Goal: Information Seeking & Learning: Learn about a topic

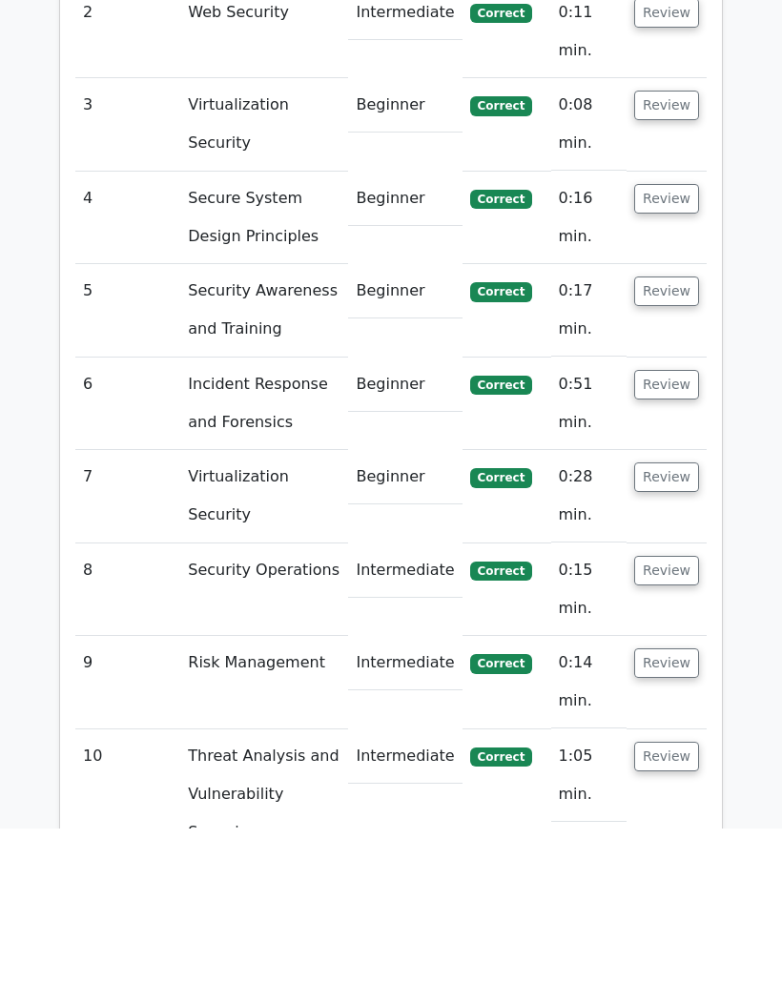
scroll to position [2567, 0]
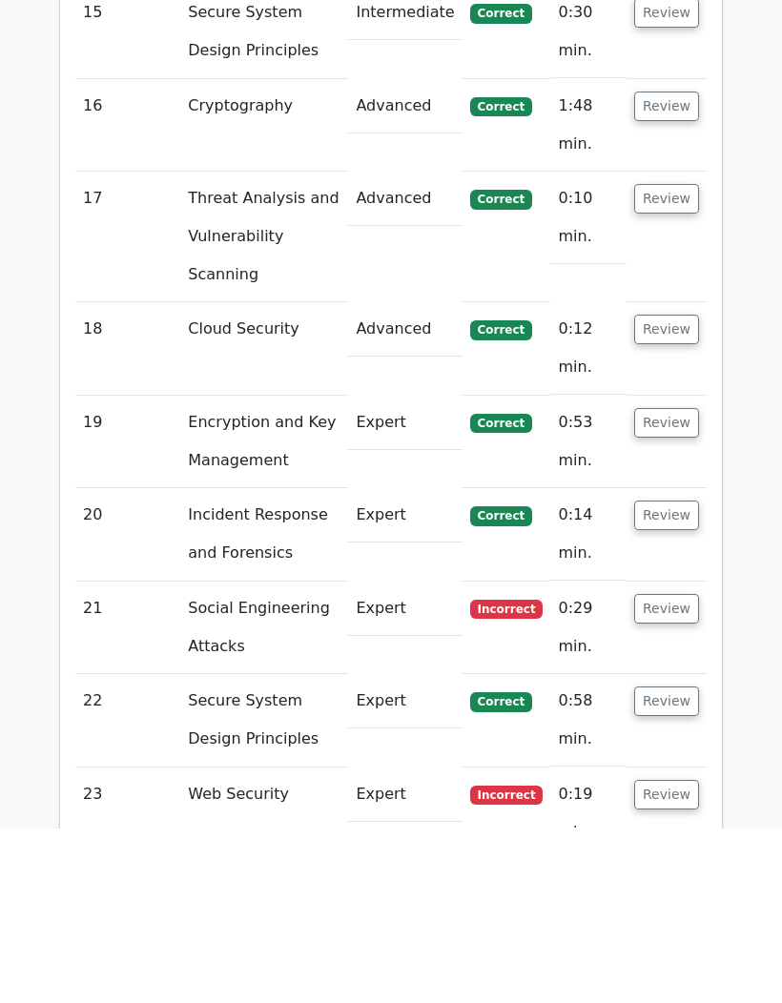
scroll to position [4606, 0]
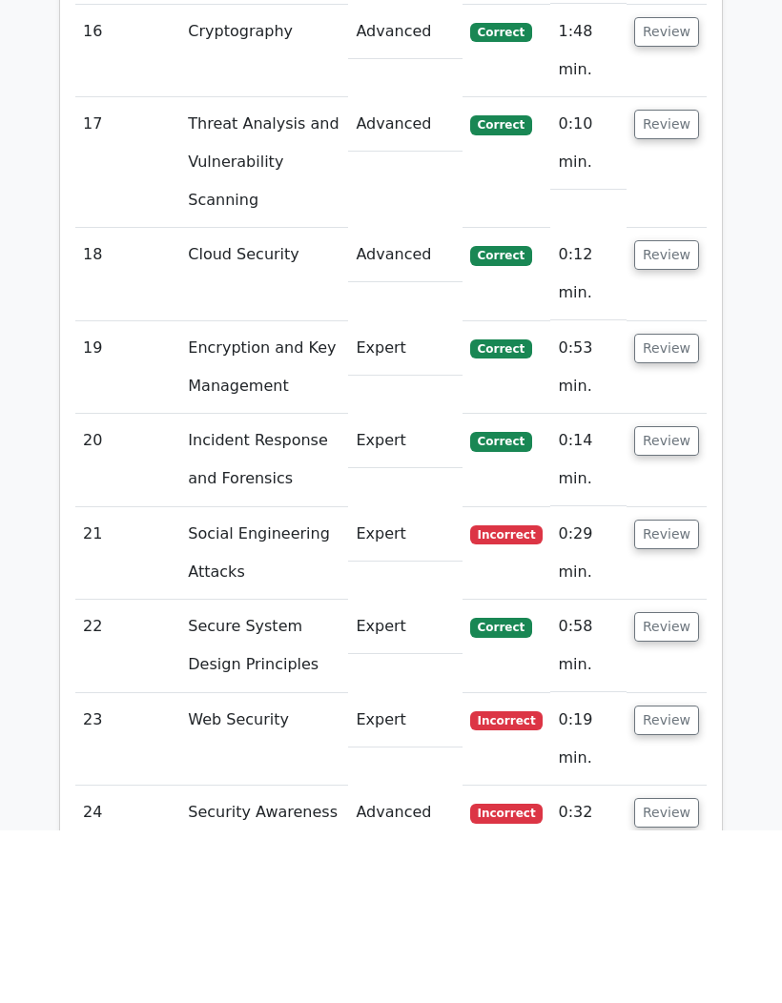
click at [667, 693] on button "Review" at bounding box center [666, 708] width 65 height 30
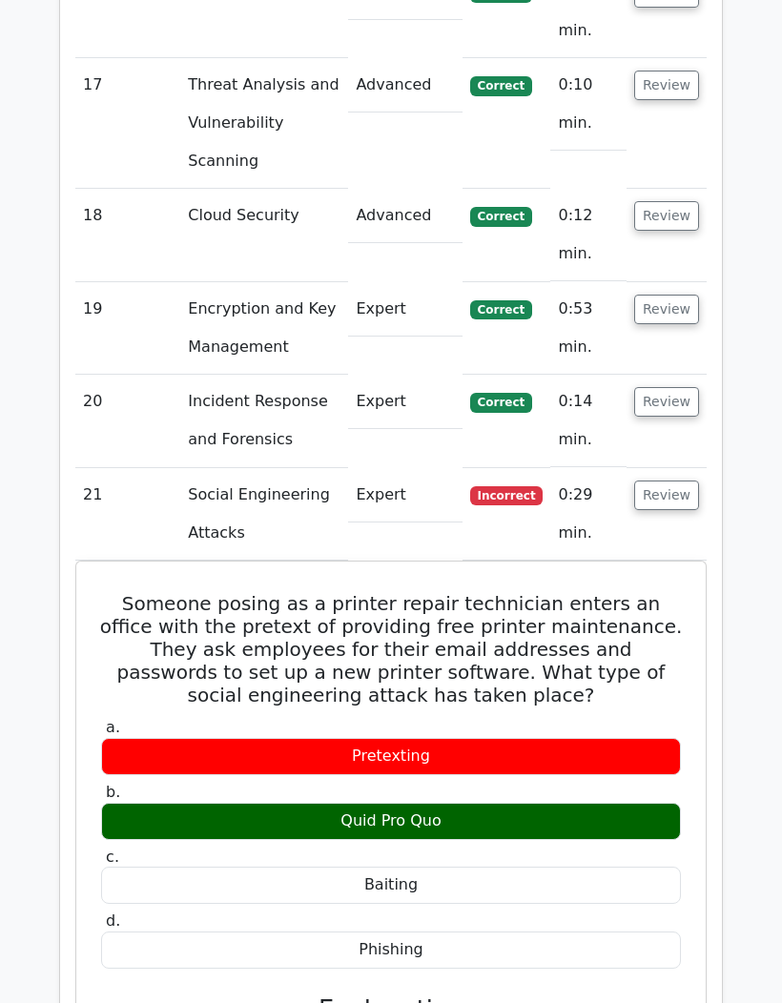
scroll to position [4789, 0]
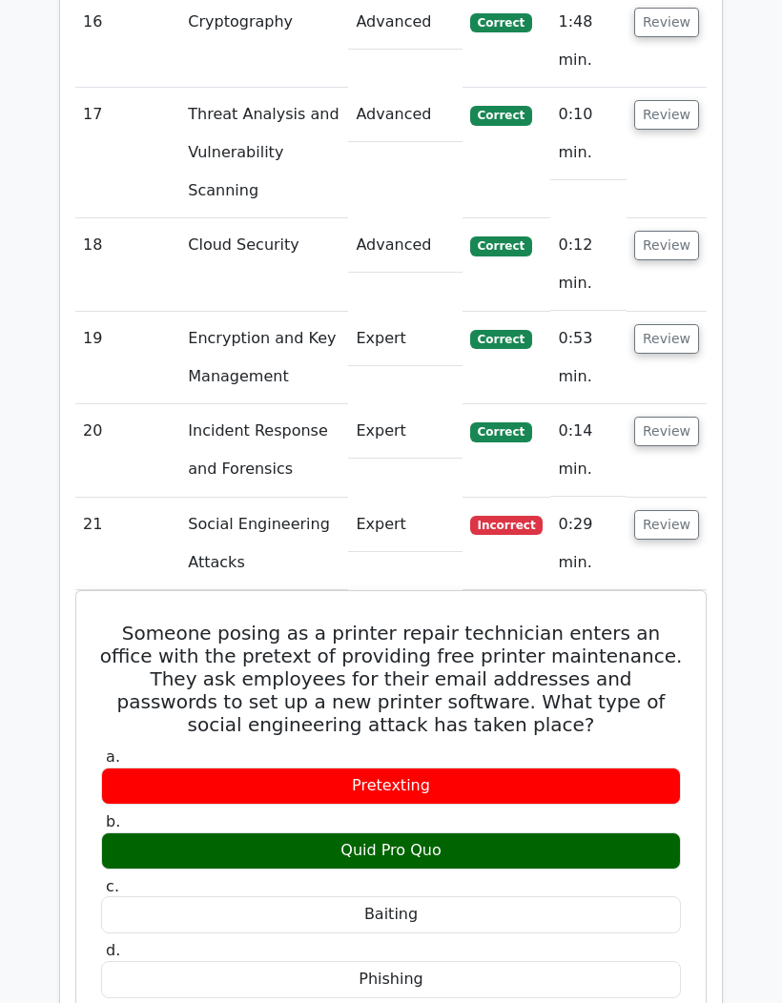
click at [678, 510] on button "Review" at bounding box center [666, 525] width 65 height 30
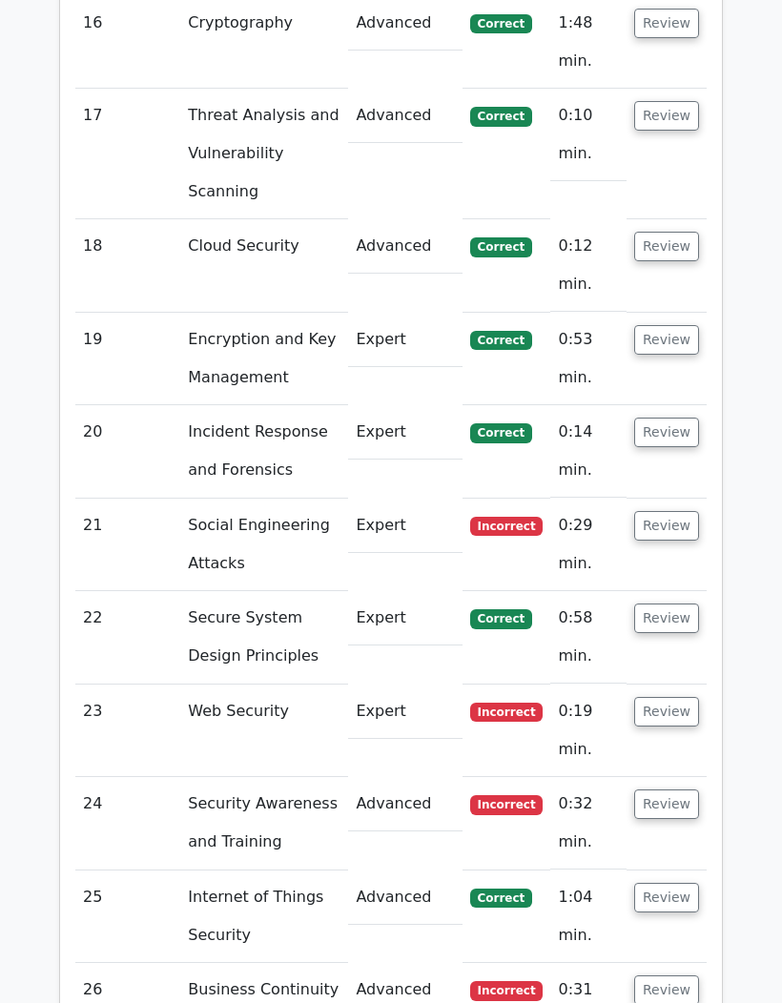
scroll to position [0, 0]
click at [669, 697] on button "Review" at bounding box center [666, 712] width 65 height 30
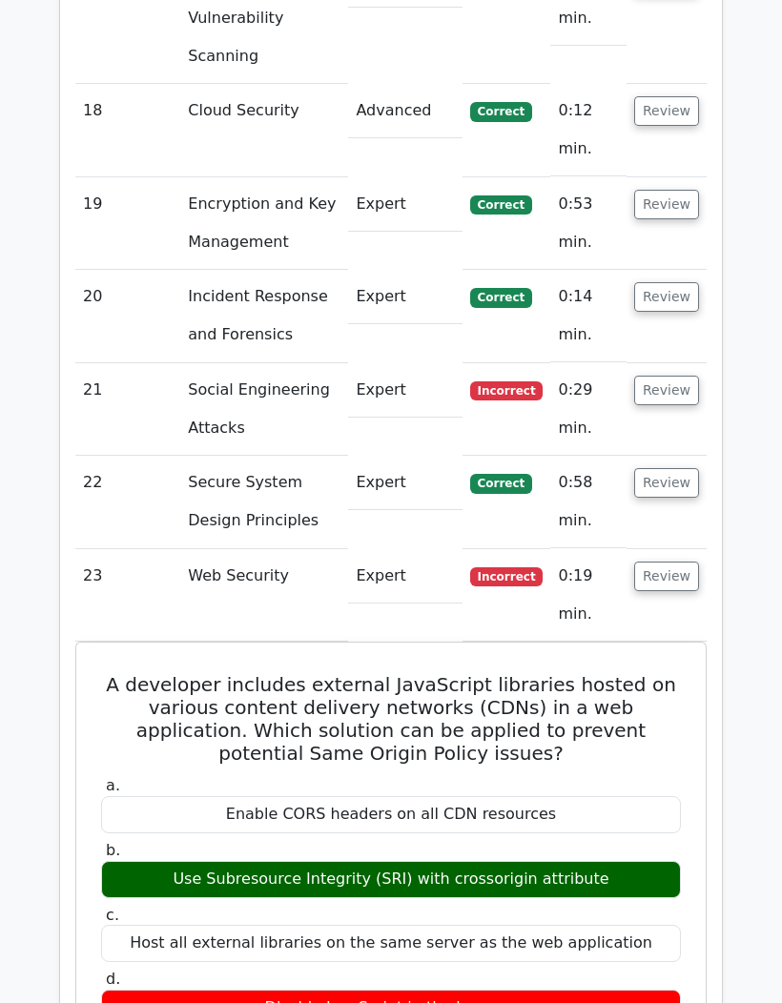
scroll to position [4924, 0]
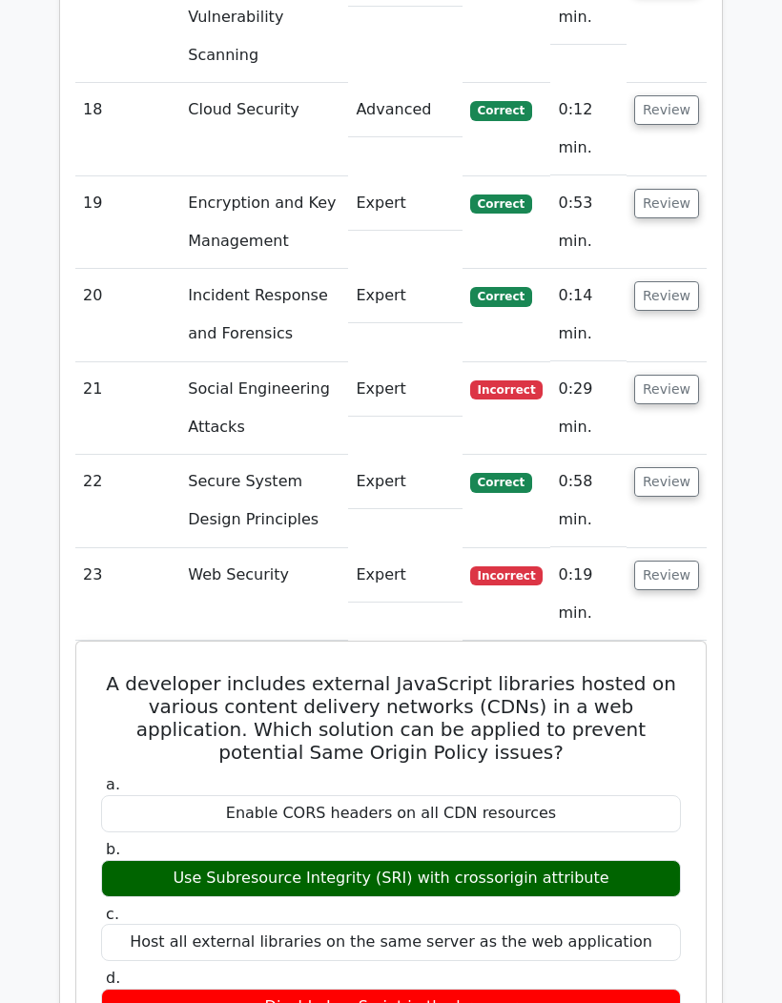
click at [677, 375] on button "Review" at bounding box center [666, 390] width 65 height 30
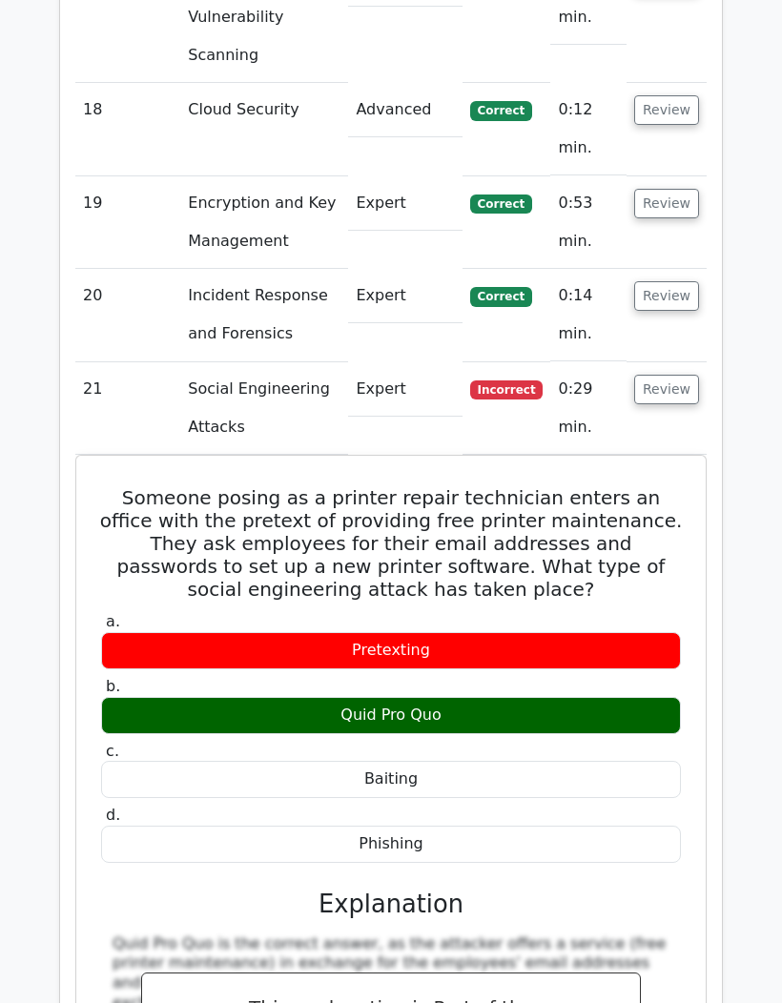
click at [675, 375] on button "Review" at bounding box center [666, 390] width 65 height 30
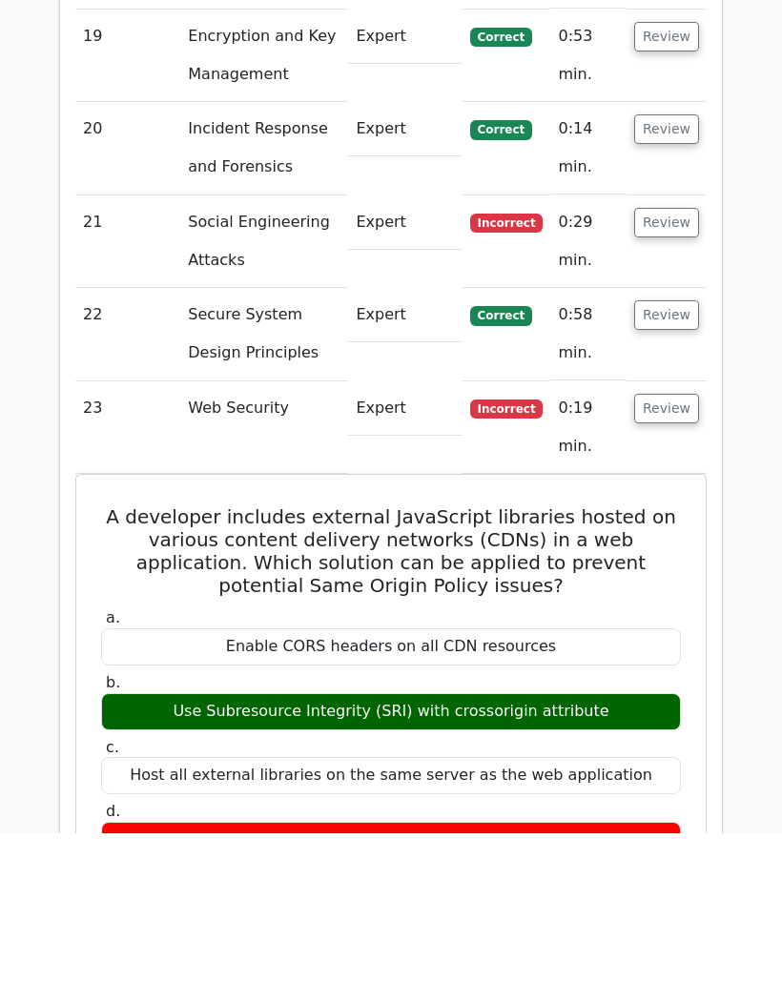
scroll to position [4928, 0]
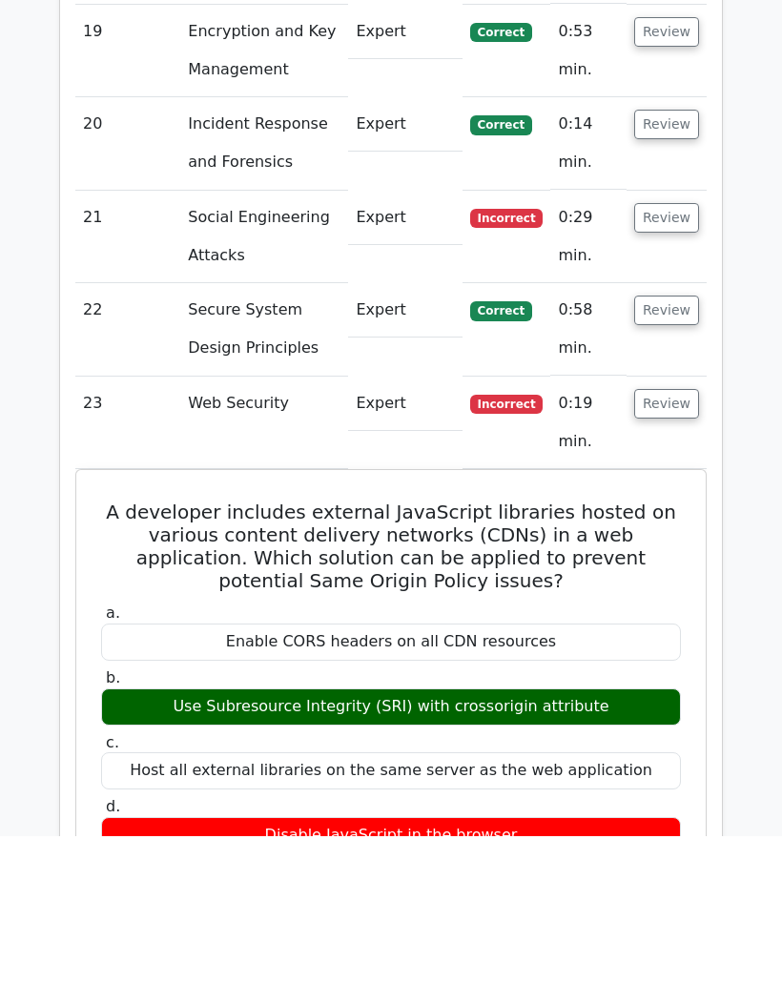
click at [685, 557] on button "Review" at bounding box center [666, 572] width 65 height 30
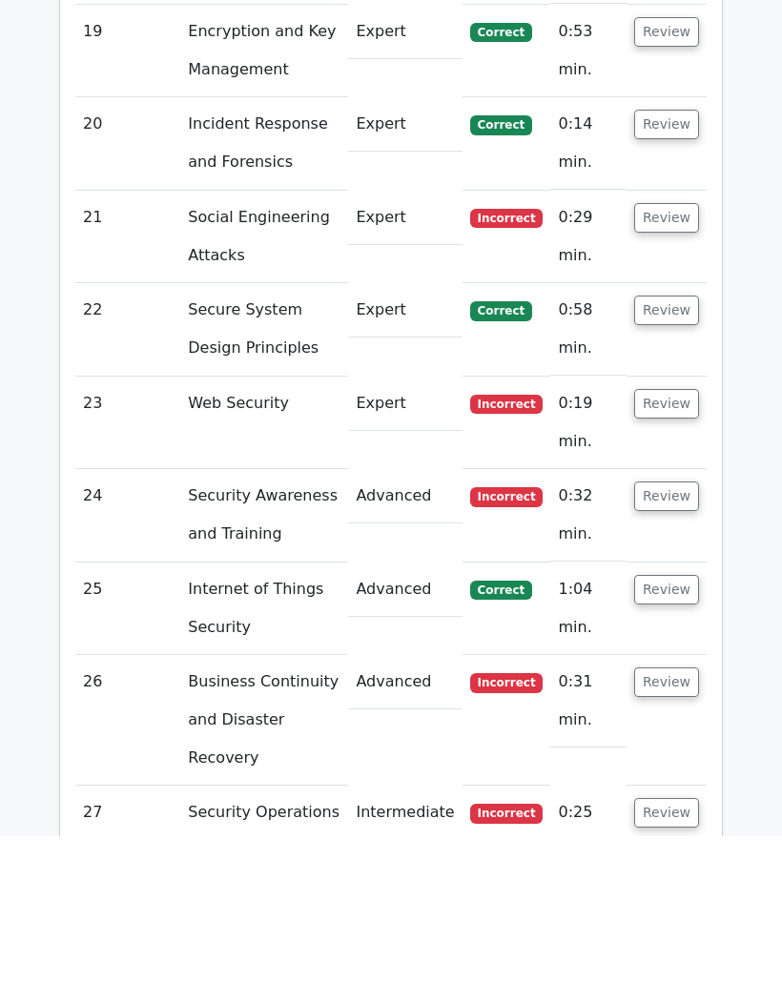
click at [679, 649] on button "Review" at bounding box center [666, 664] width 65 height 30
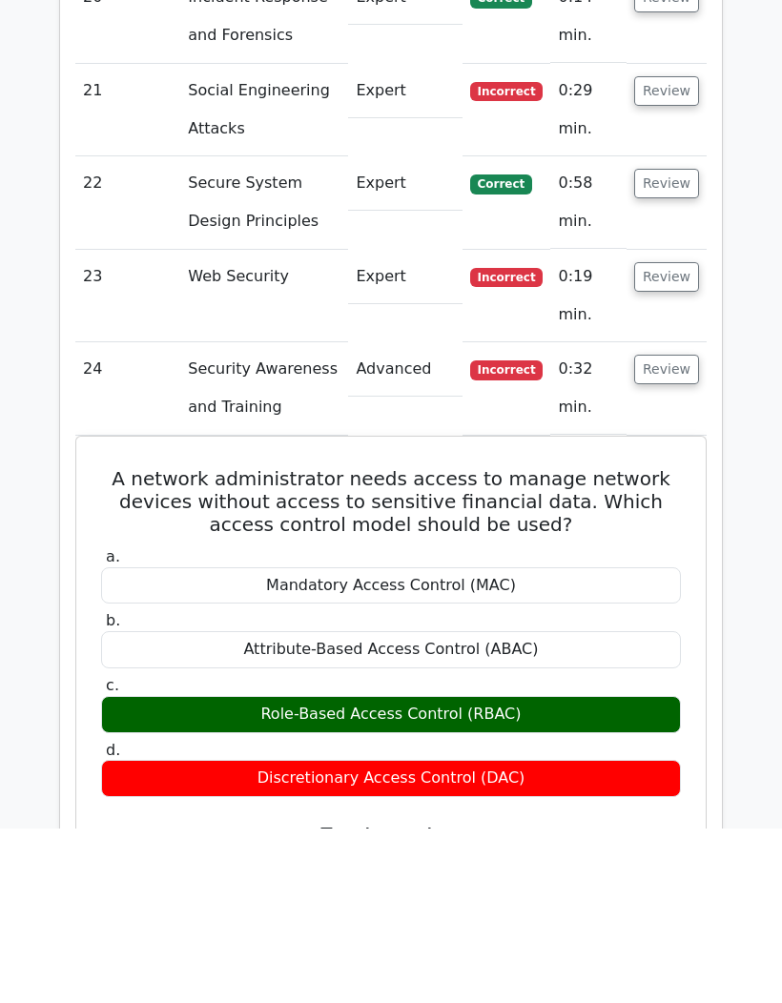
scroll to position [5090, 0]
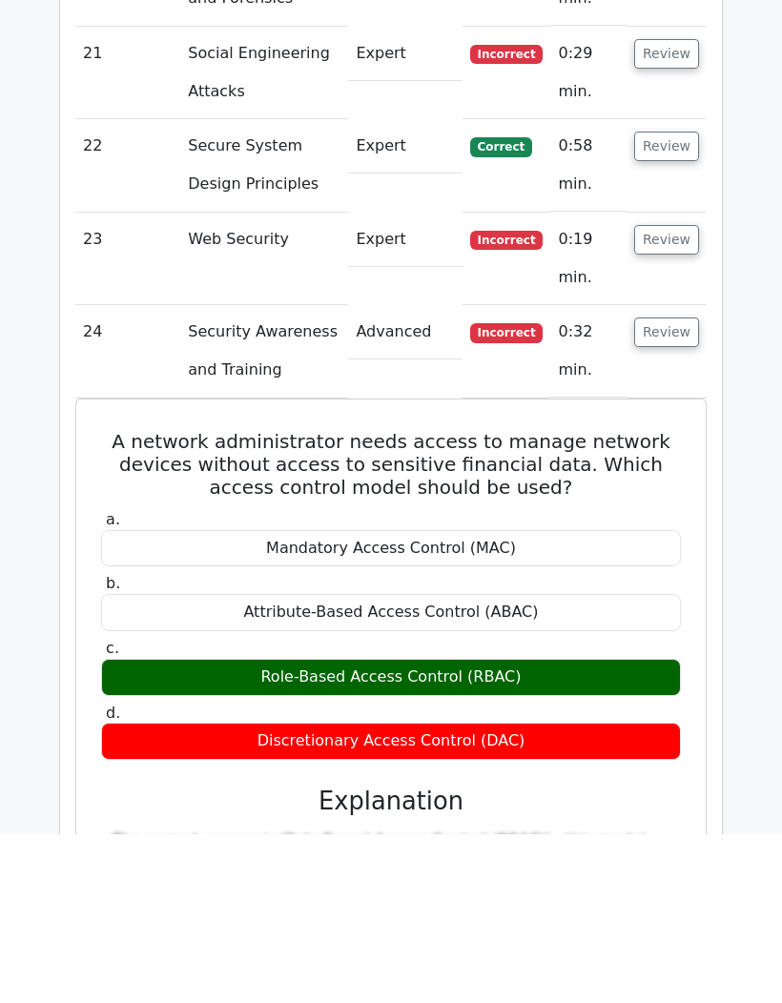
click at [682, 487] on button "Review" at bounding box center [666, 502] width 65 height 30
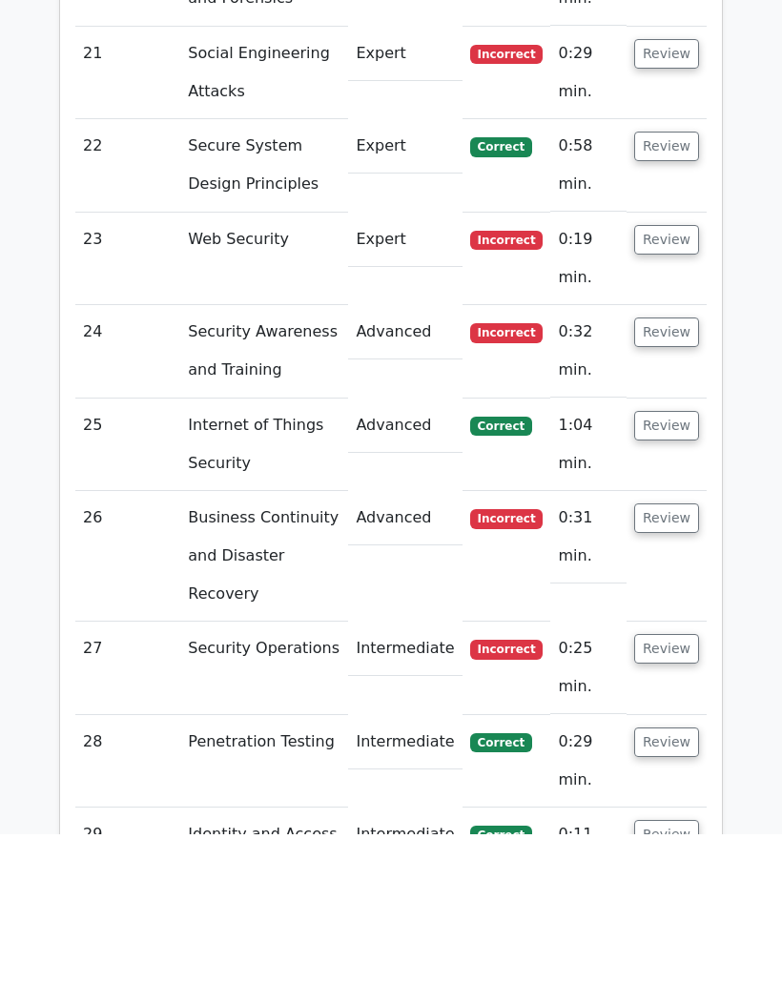
click at [670, 673] on button "Review" at bounding box center [666, 688] width 65 height 30
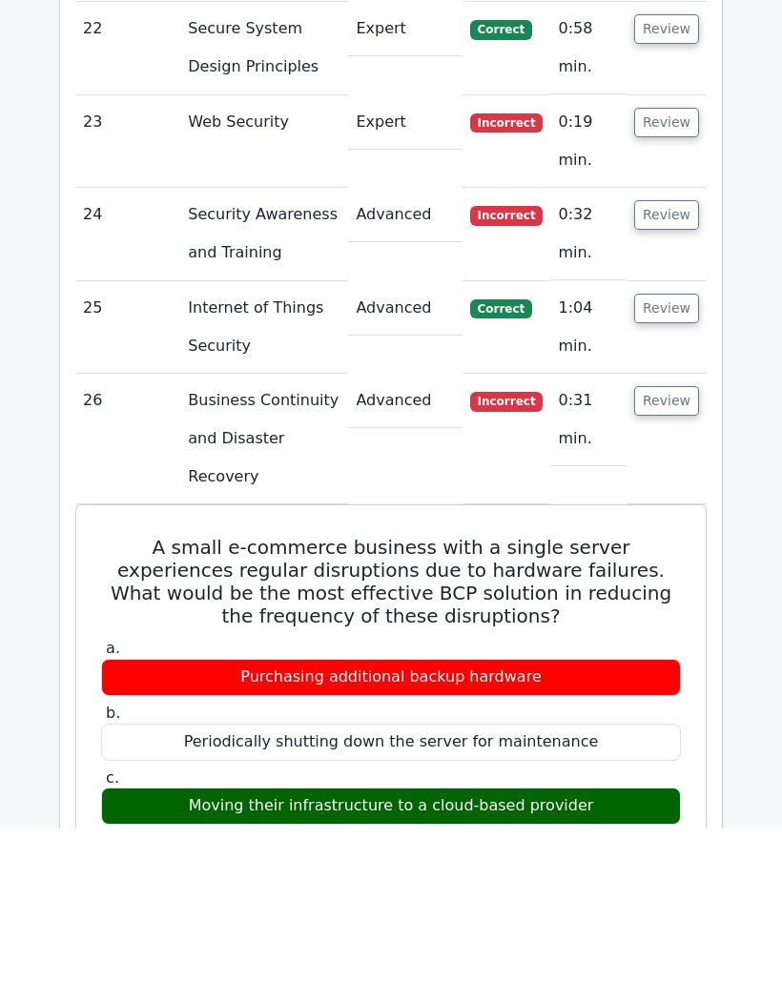
scroll to position [5204, 0]
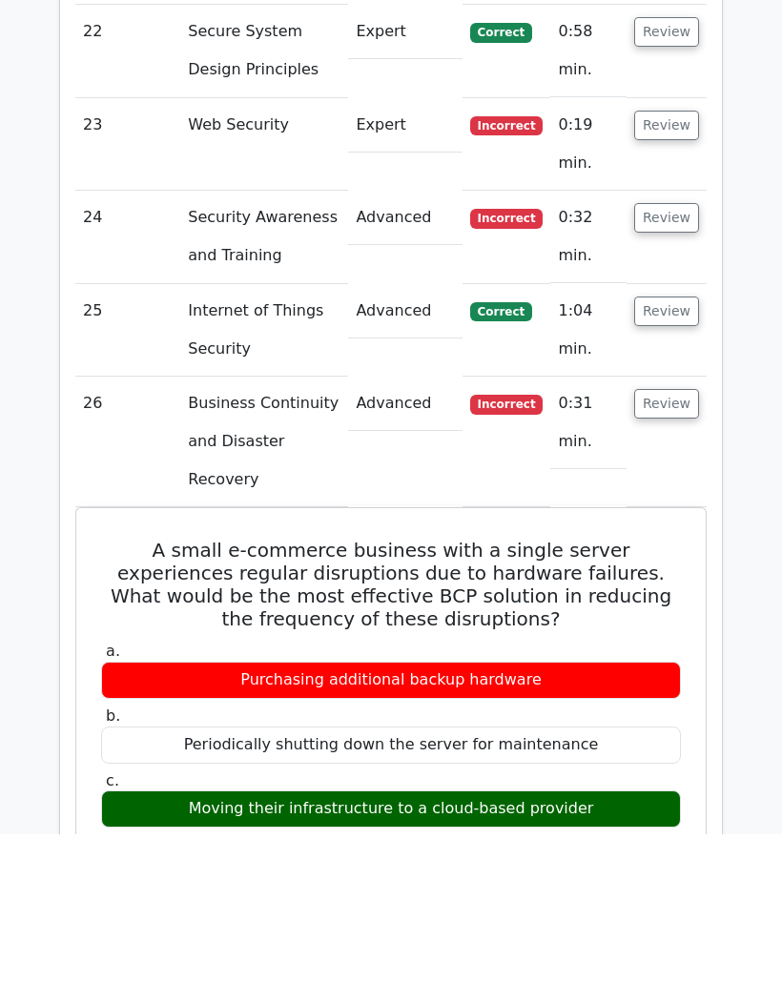
click at [685, 559] on button "Review" at bounding box center [666, 574] width 65 height 30
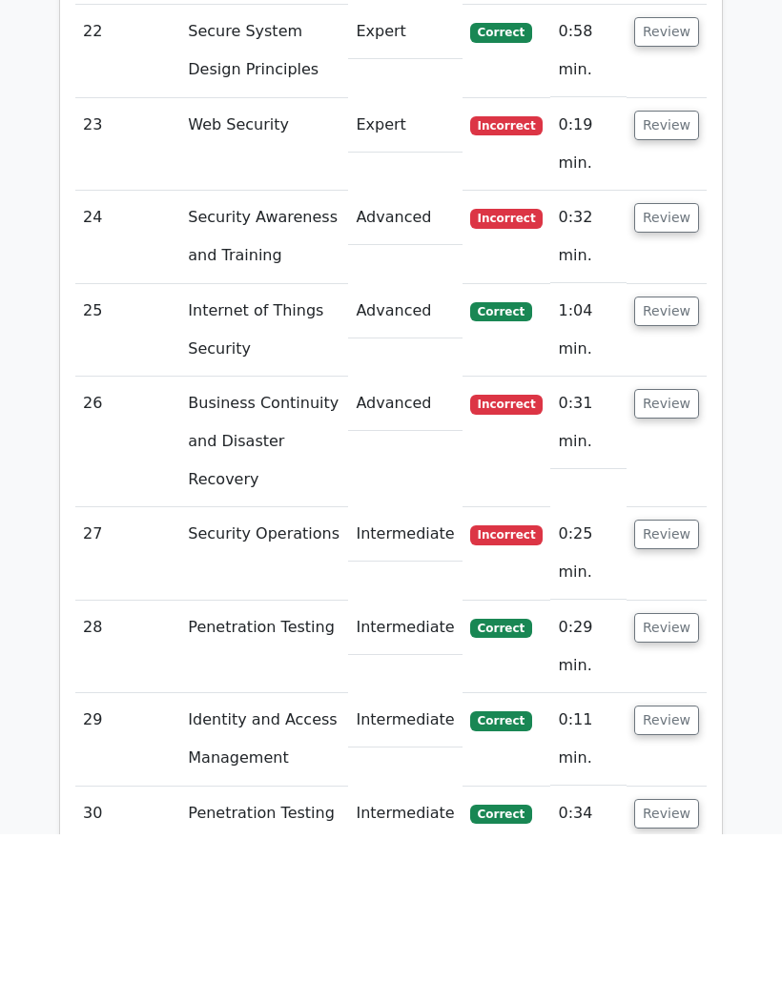
click at [680, 690] on button "Review" at bounding box center [666, 705] width 65 height 30
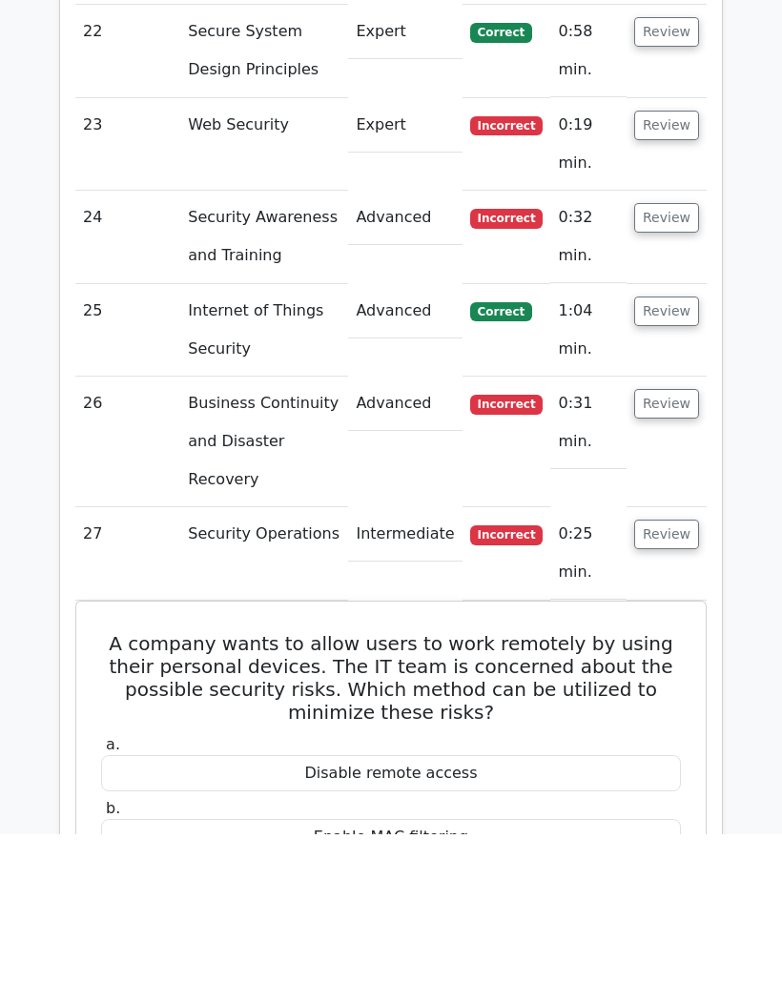
click at [677, 690] on button "Review" at bounding box center [666, 705] width 65 height 30
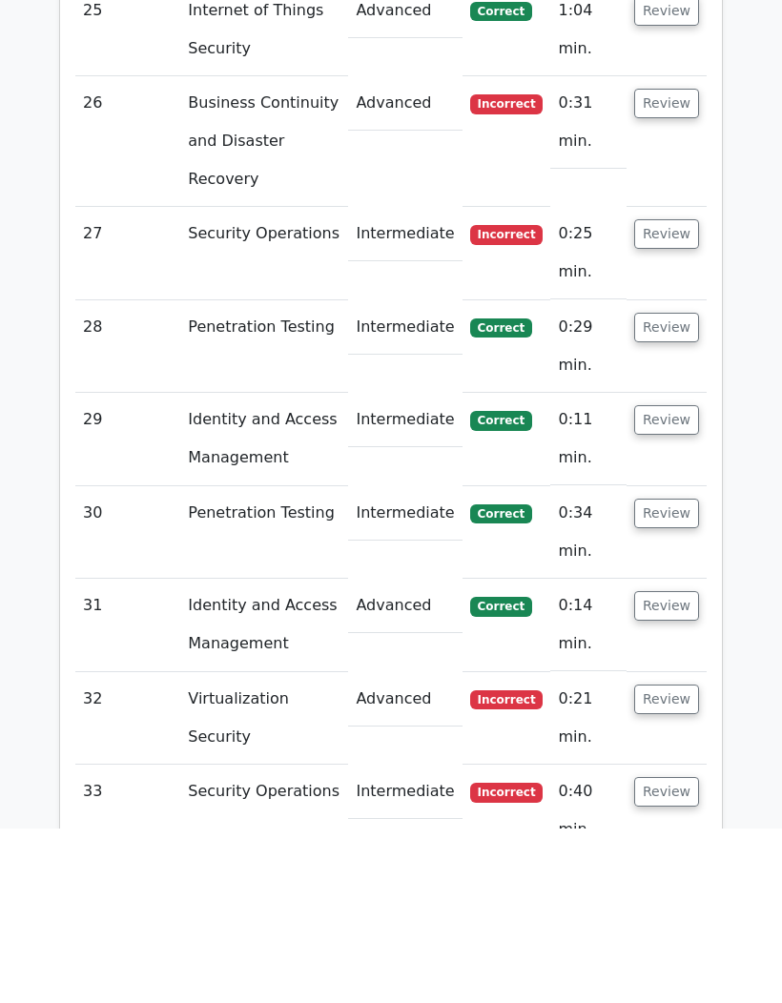
scroll to position [5672, 0]
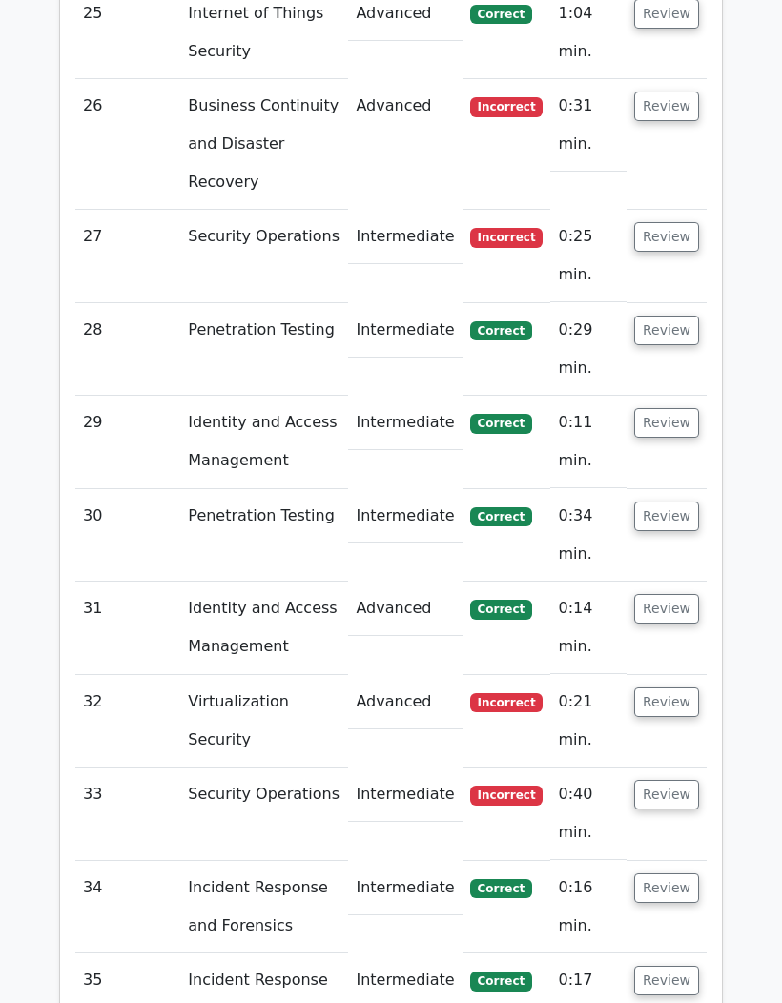
click at [670, 688] on button "Review" at bounding box center [666, 703] width 65 height 30
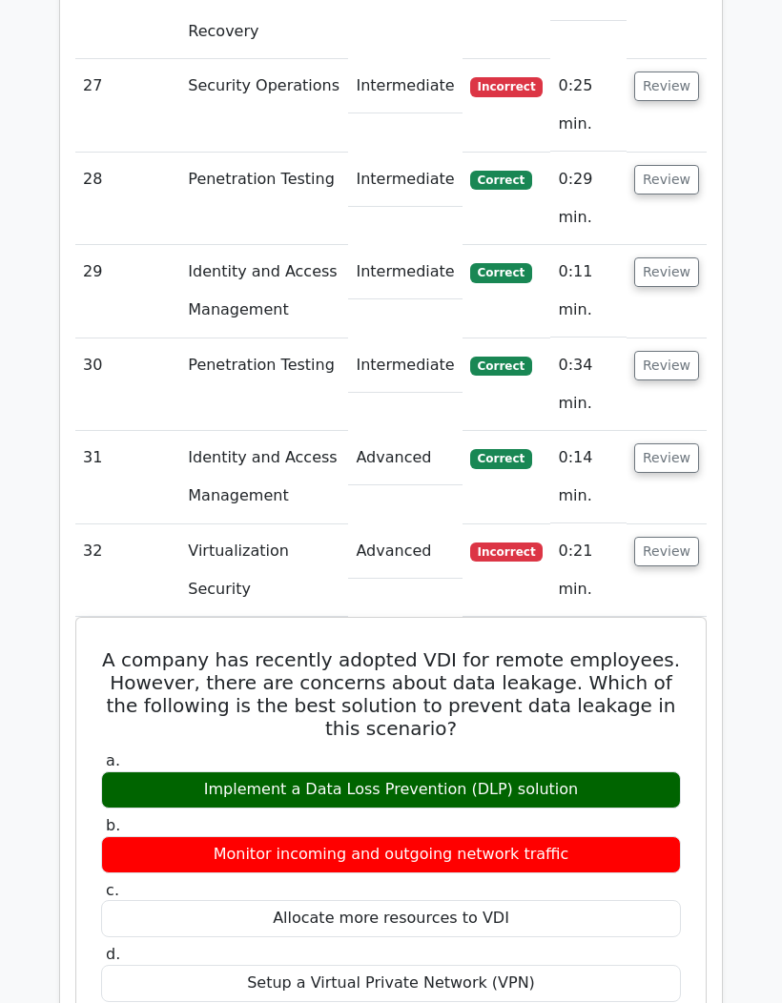
scroll to position [5821, 0]
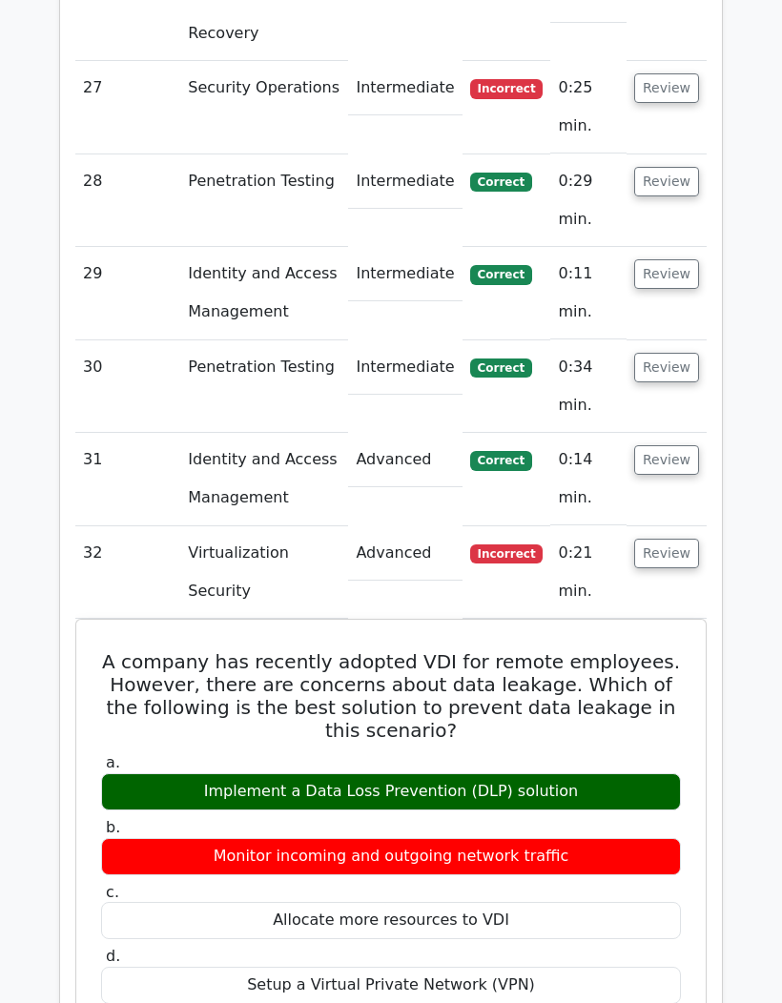
click at [673, 539] on button "Review" at bounding box center [666, 554] width 65 height 30
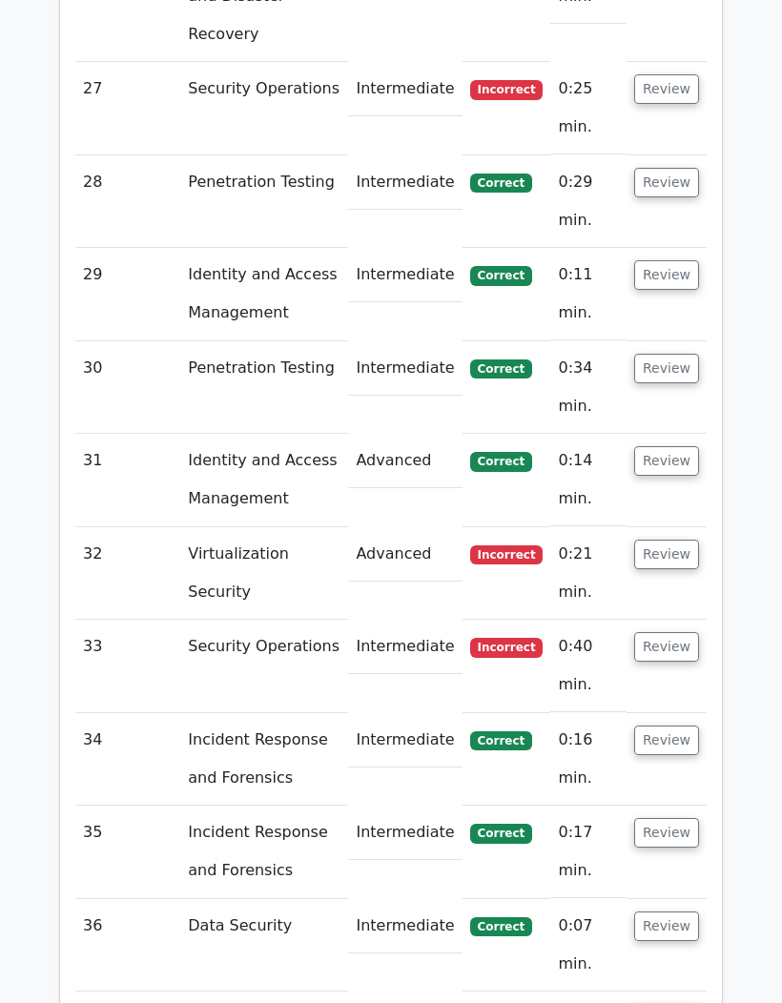
click at [662, 632] on button "Review" at bounding box center [666, 647] width 65 height 30
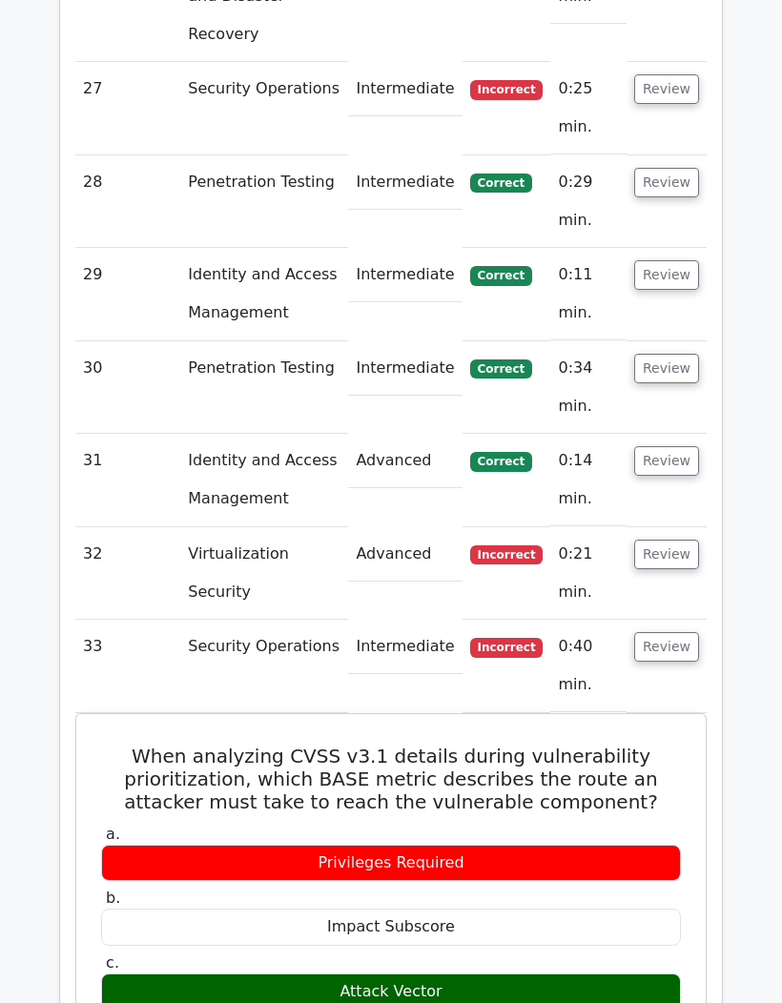
click at [649, 745] on h5 "When analyzing CVSS v3.1 details during vulnerability prioritization, which BAS…" at bounding box center [391, 779] width 584 height 69
click at [690, 632] on button "Review" at bounding box center [666, 647] width 65 height 30
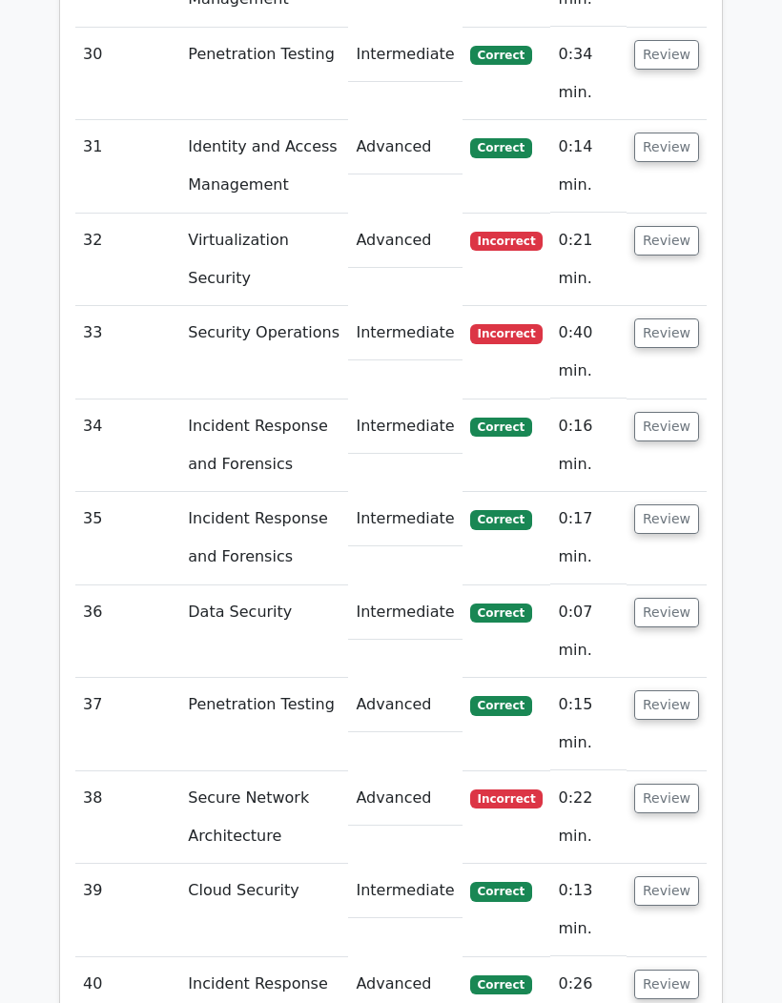
click at [691, 784] on button "Review" at bounding box center [666, 799] width 65 height 30
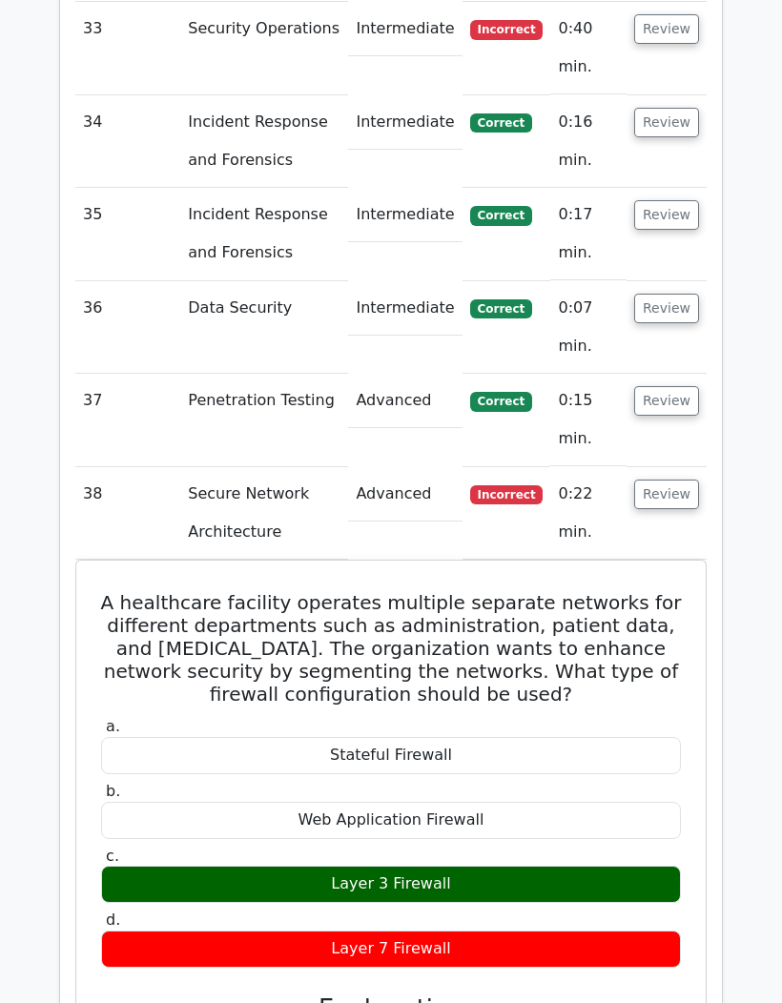
scroll to position [6434, 0]
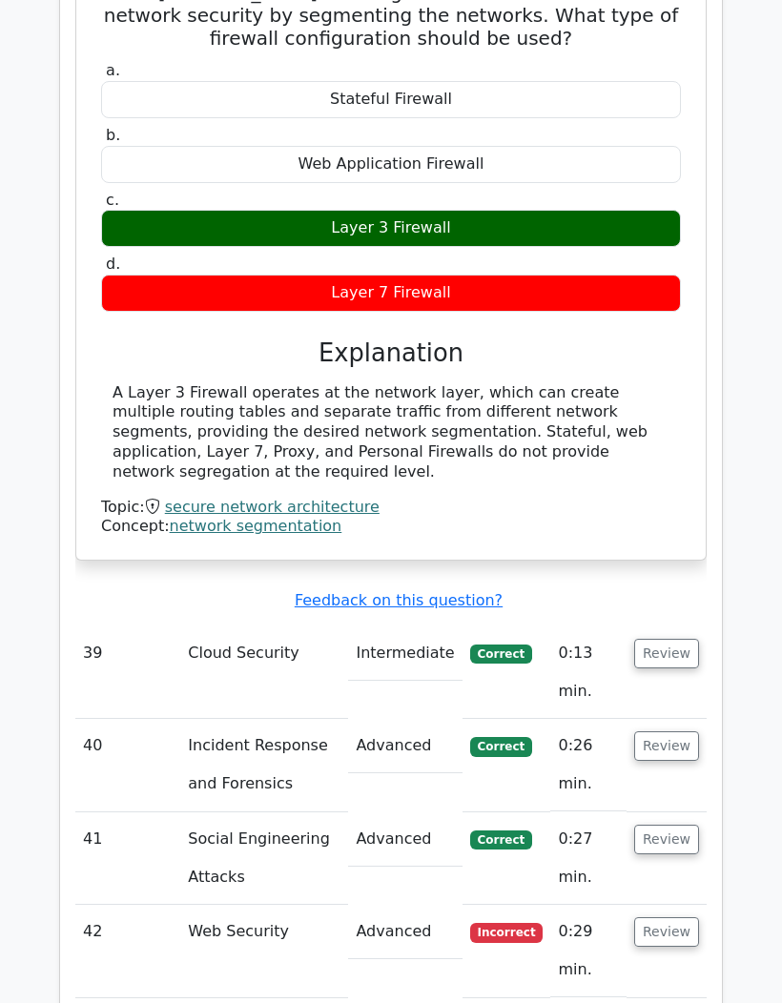
click at [683, 917] on button "Review" at bounding box center [666, 932] width 65 height 30
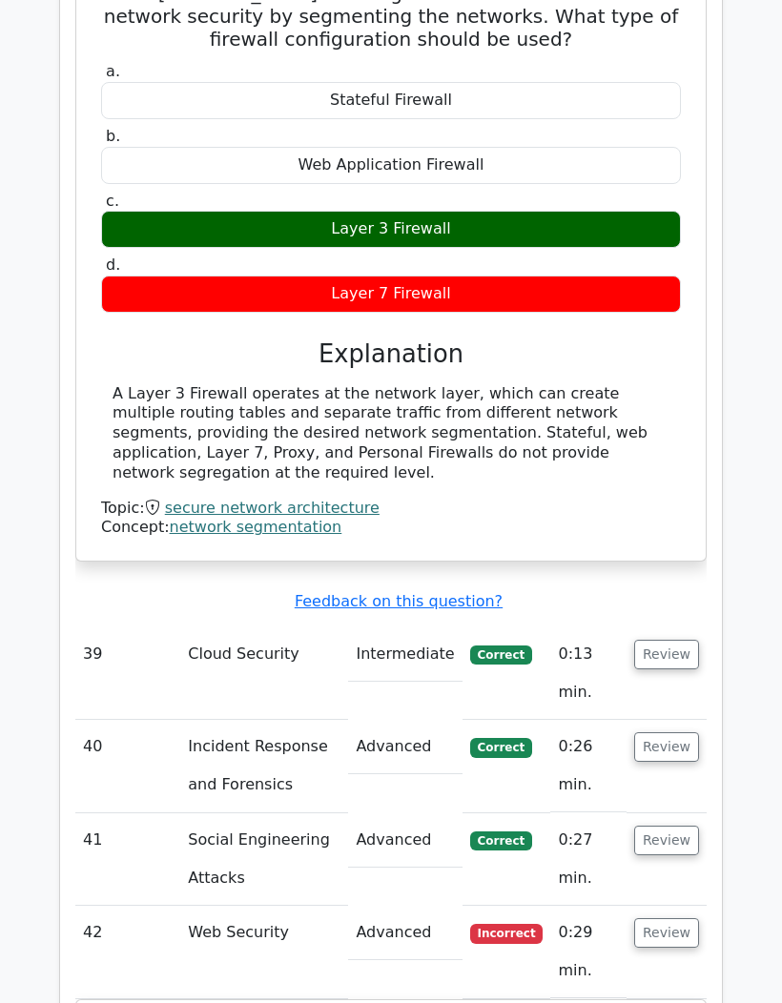
scroll to position [0, 0]
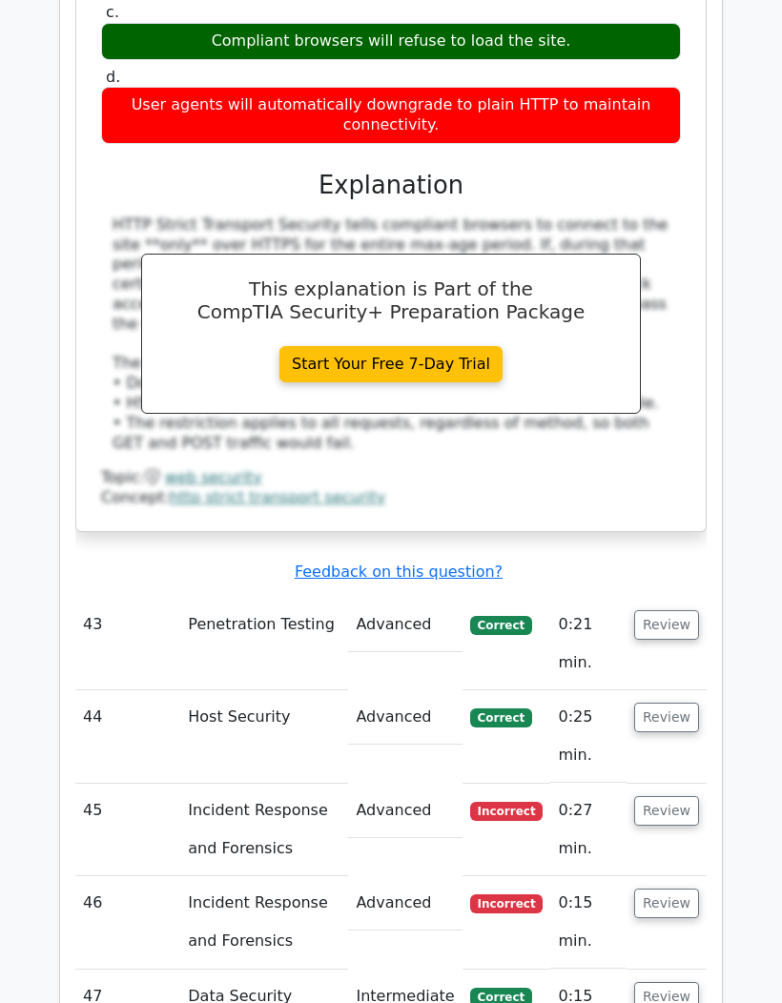
click at [672, 796] on button "Review" at bounding box center [666, 811] width 65 height 30
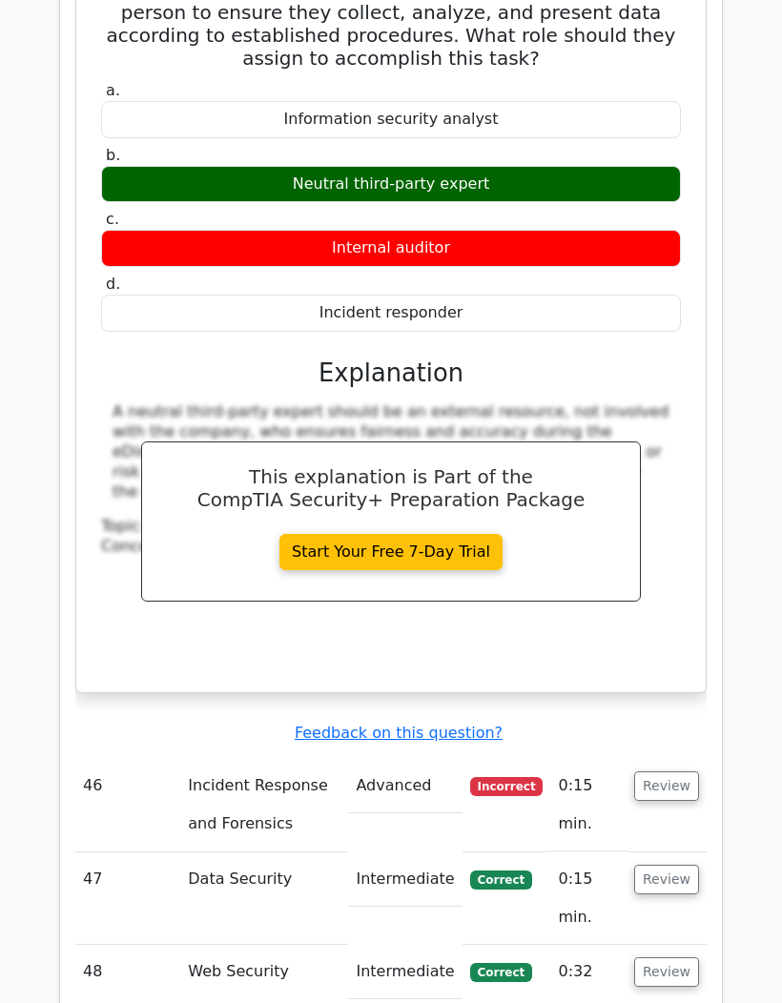
scroll to position [9295, 0]
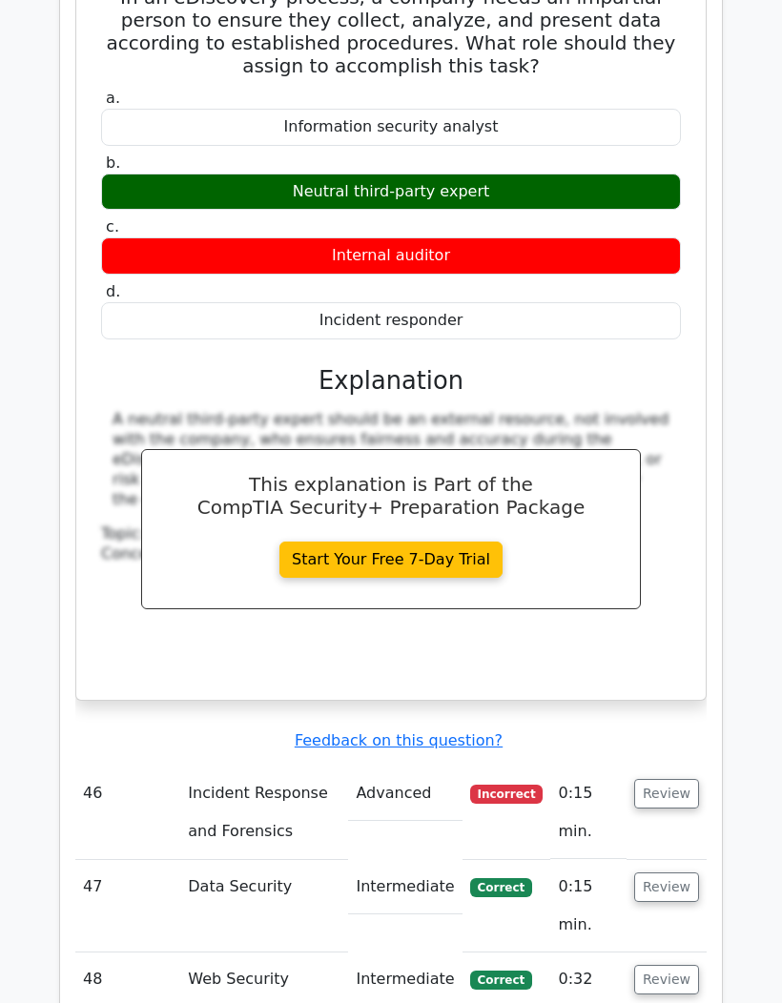
click at [666, 779] on button "Review" at bounding box center [666, 794] width 65 height 30
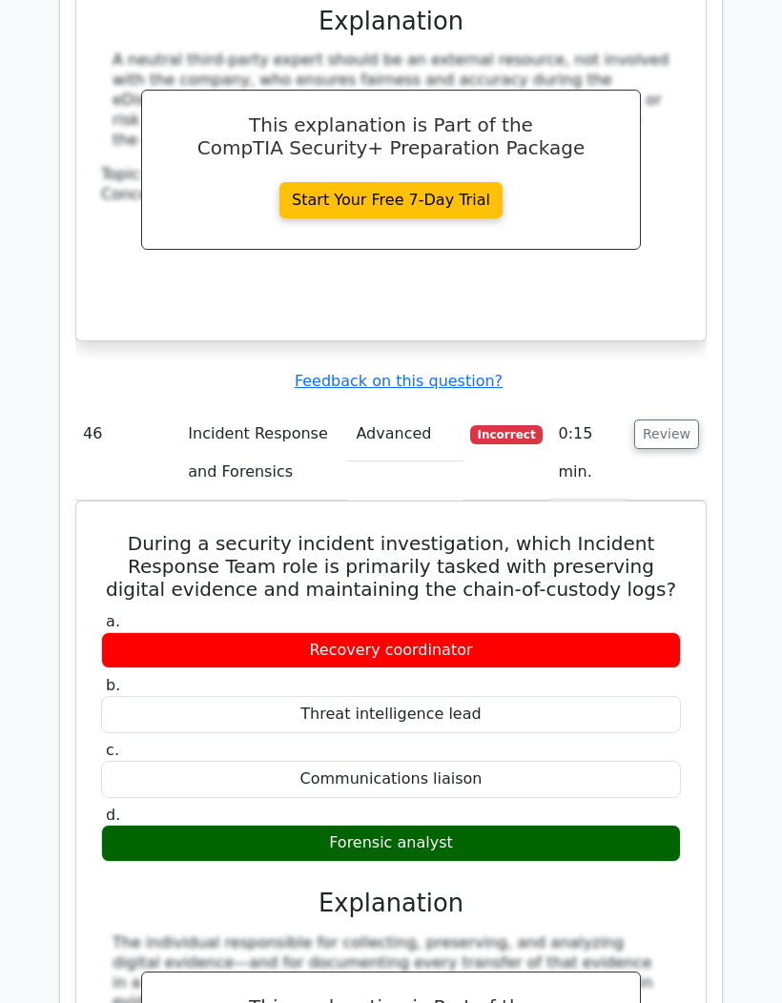
scroll to position [9663, 0]
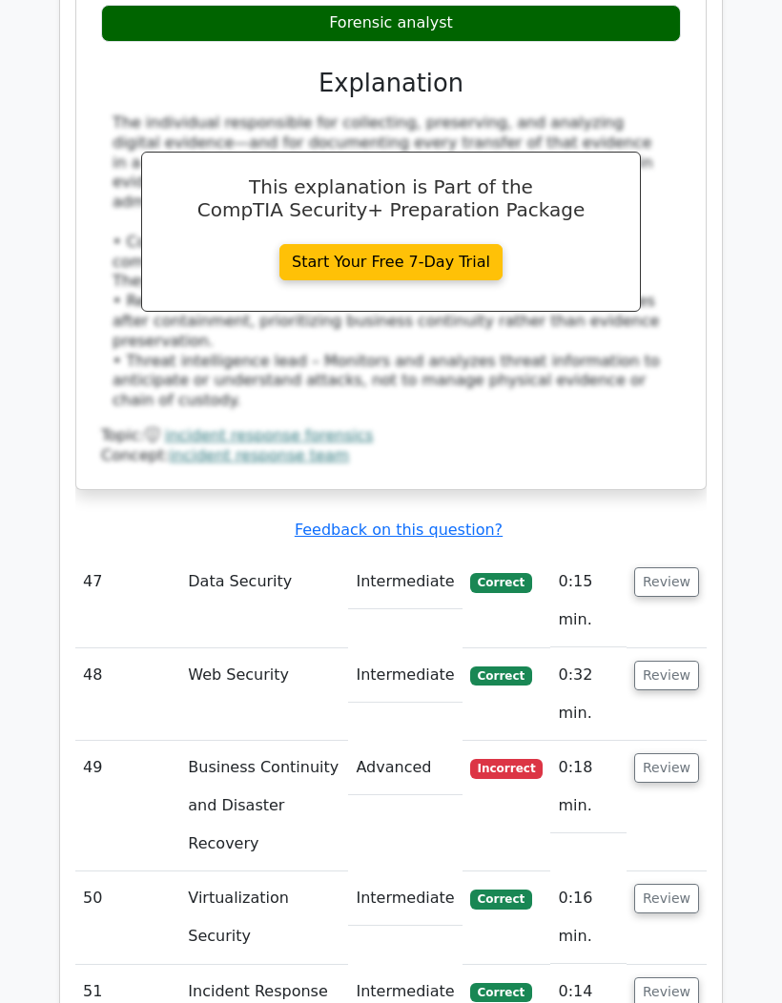
click at [674, 753] on button "Review" at bounding box center [666, 768] width 65 height 30
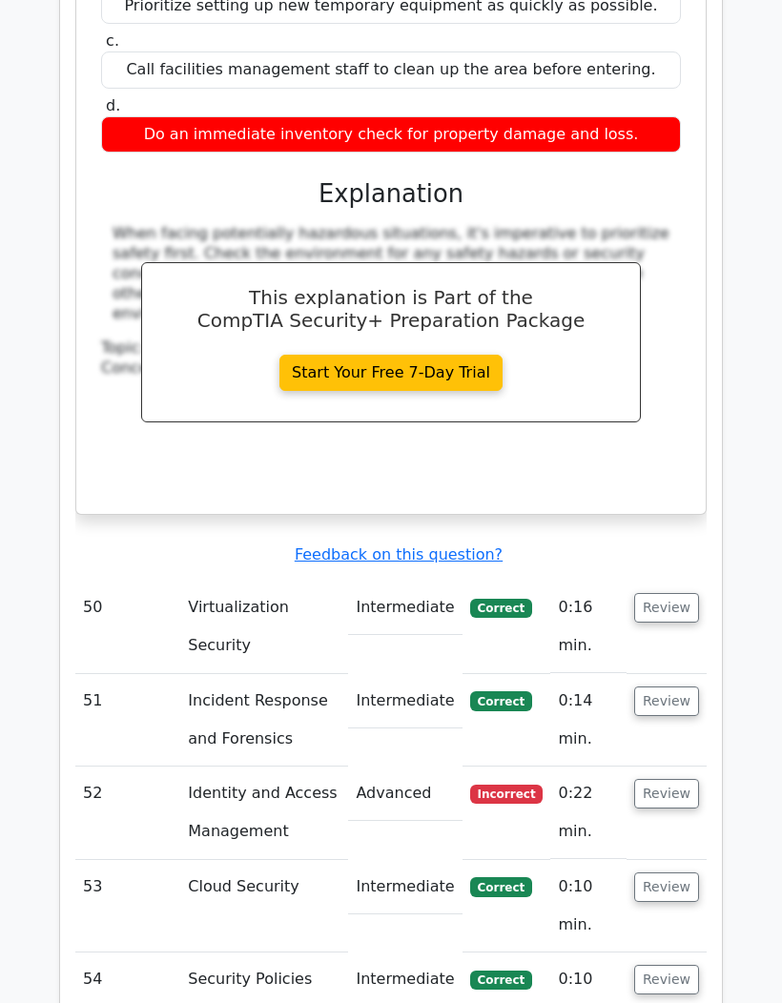
click at [679, 779] on button "Review" at bounding box center [666, 794] width 65 height 30
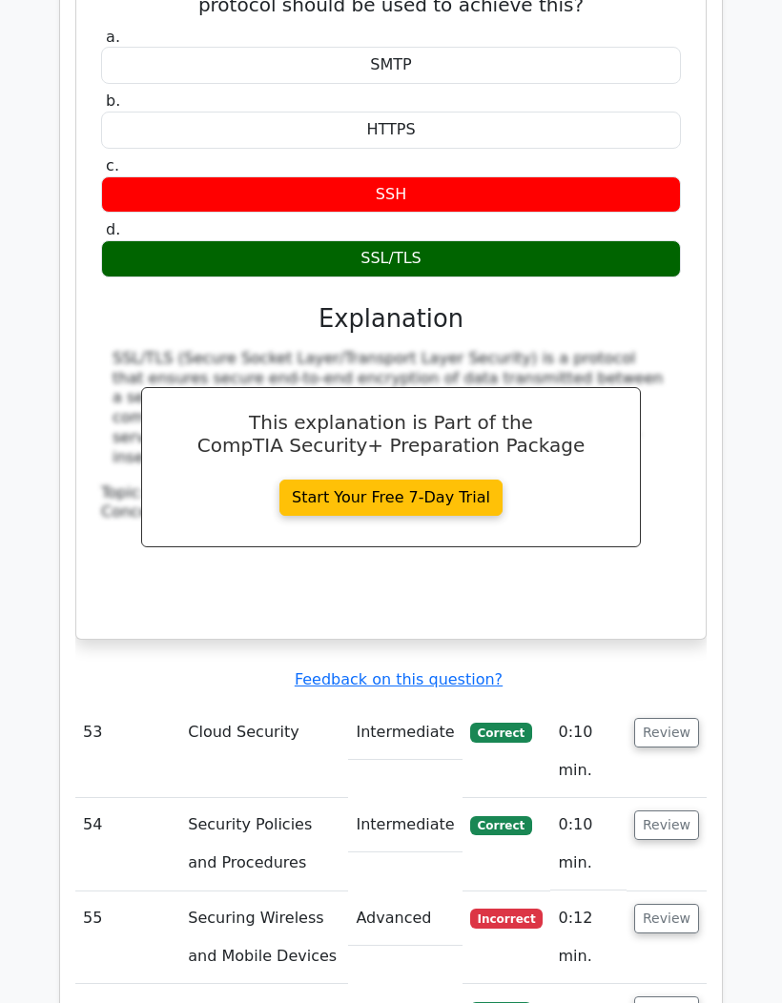
scroll to position [12595, 0]
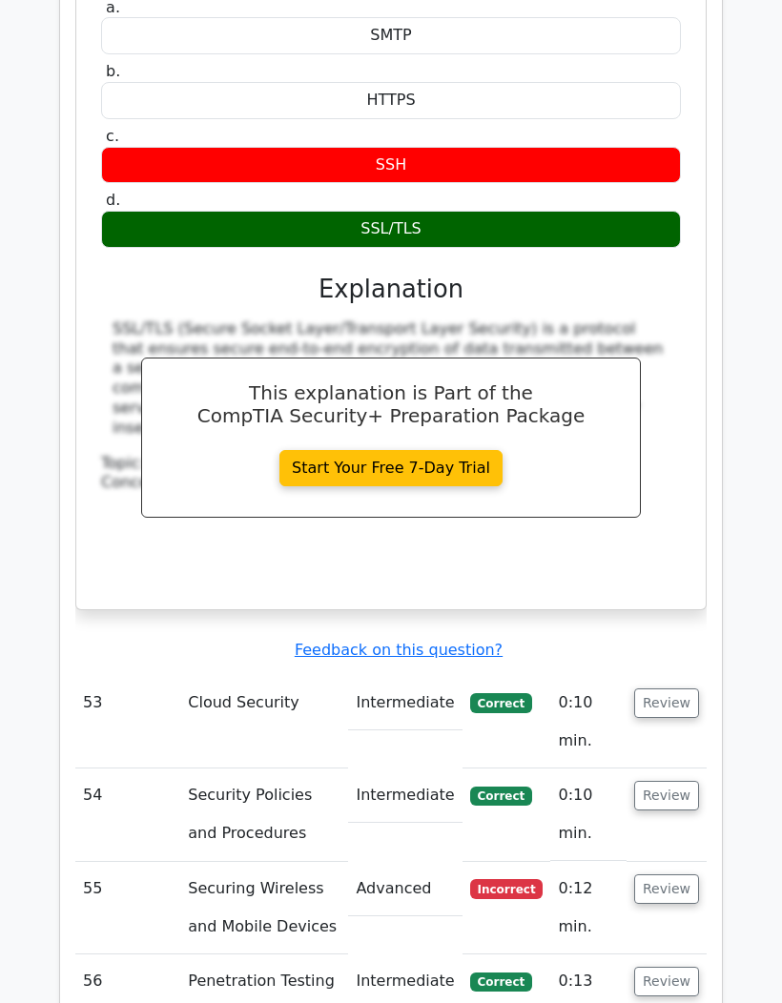
click at [670, 875] on button "Review" at bounding box center [666, 890] width 65 height 30
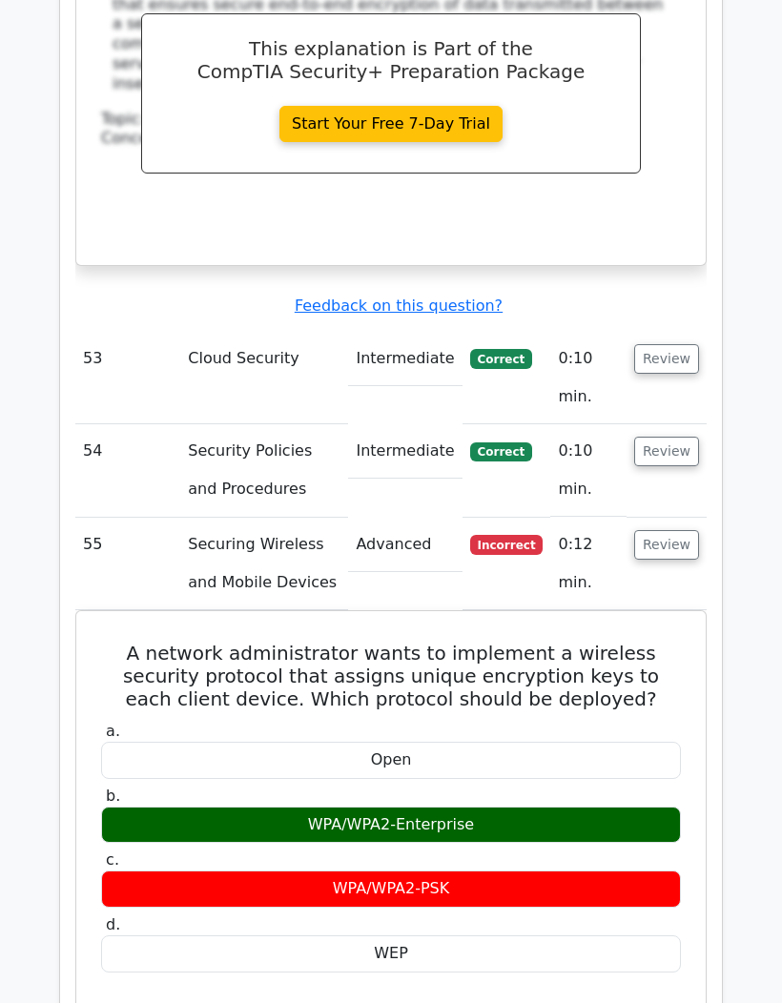
scroll to position [0, 0]
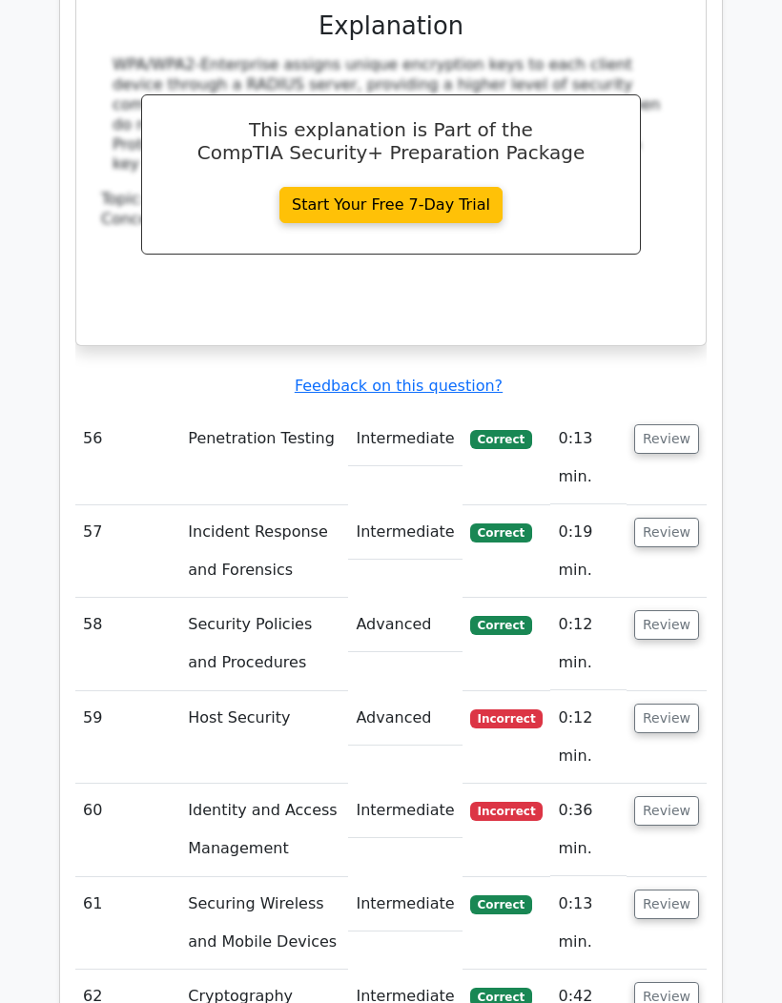
click at [666, 704] on button "Review" at bounding box center [666, 719] width 65 height 30
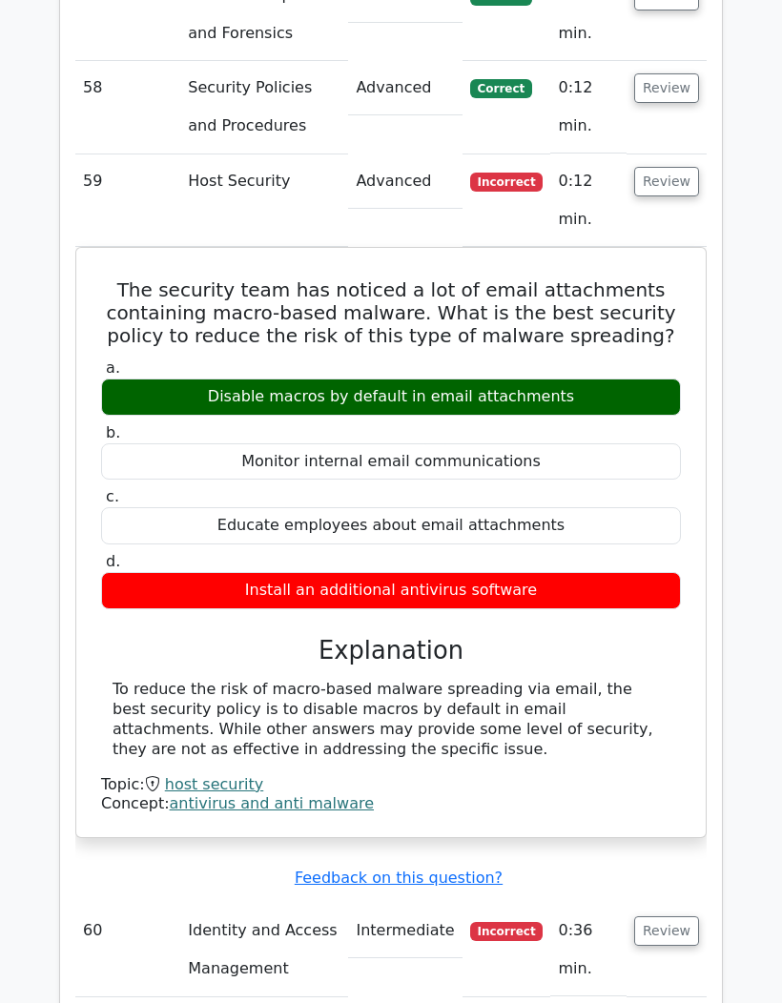
click at [663, 917] on button "Review" at bounding box center [666, 932] width 65 height 30
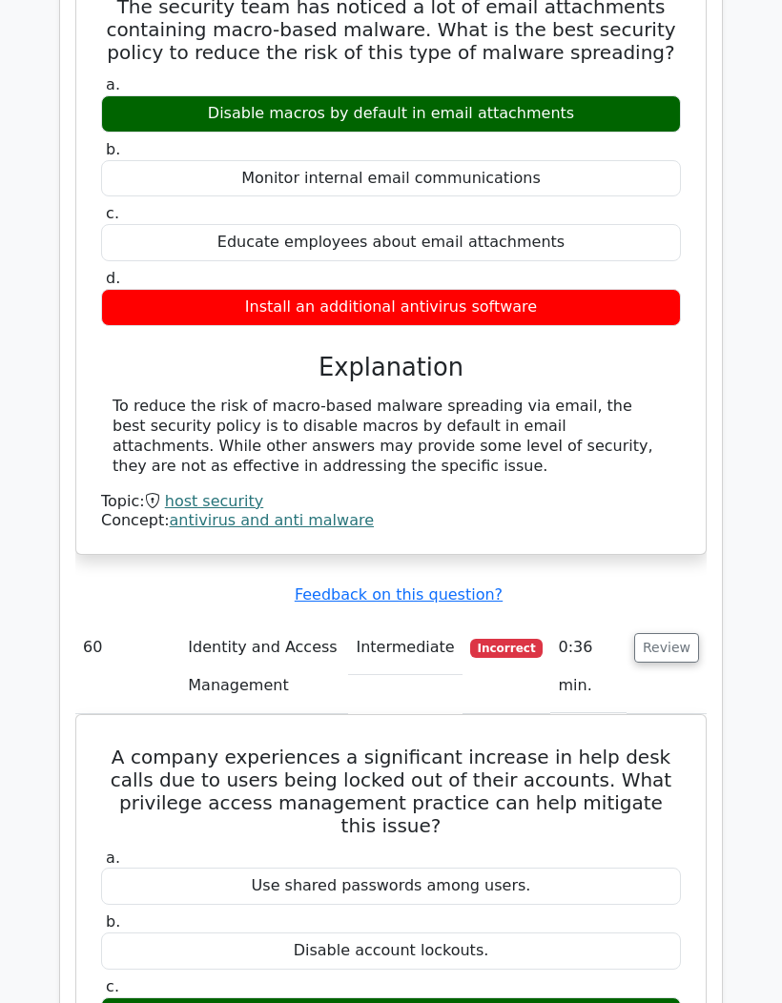
scroll to position [0, 0]
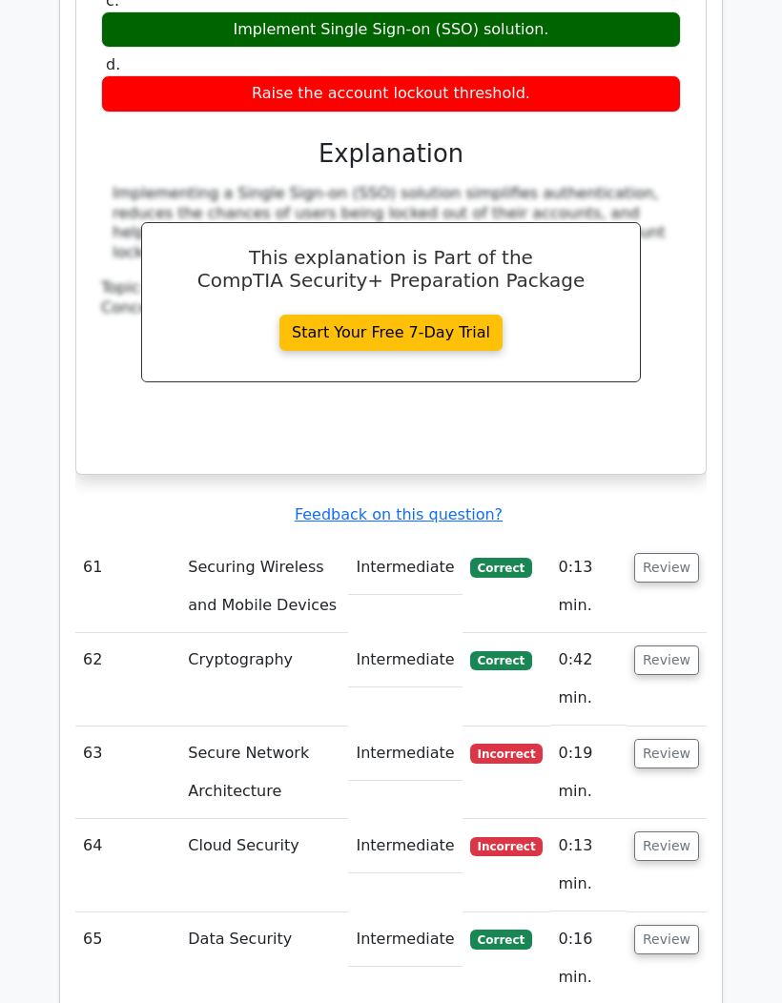
click at [671, 739] on button "Review" at bounding box center [666, 754] width 65 height 30
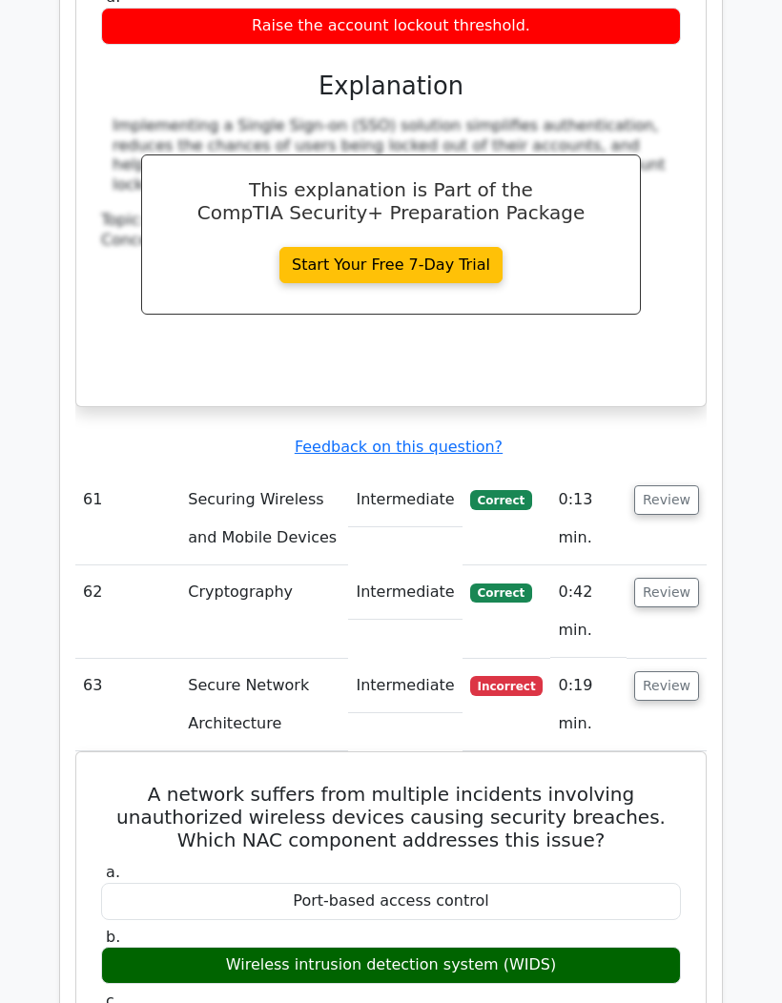
scroll to position [15877, 0]
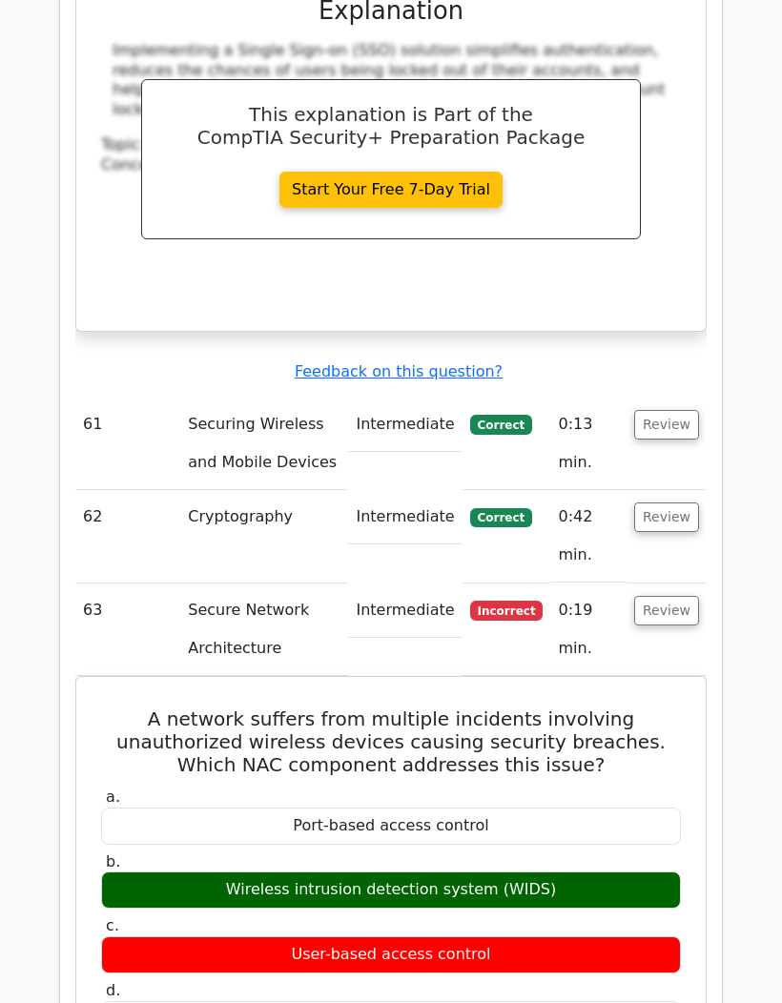
click at [670, 596] on button "Review" at bounding box center [666, 611] width 65 height 30
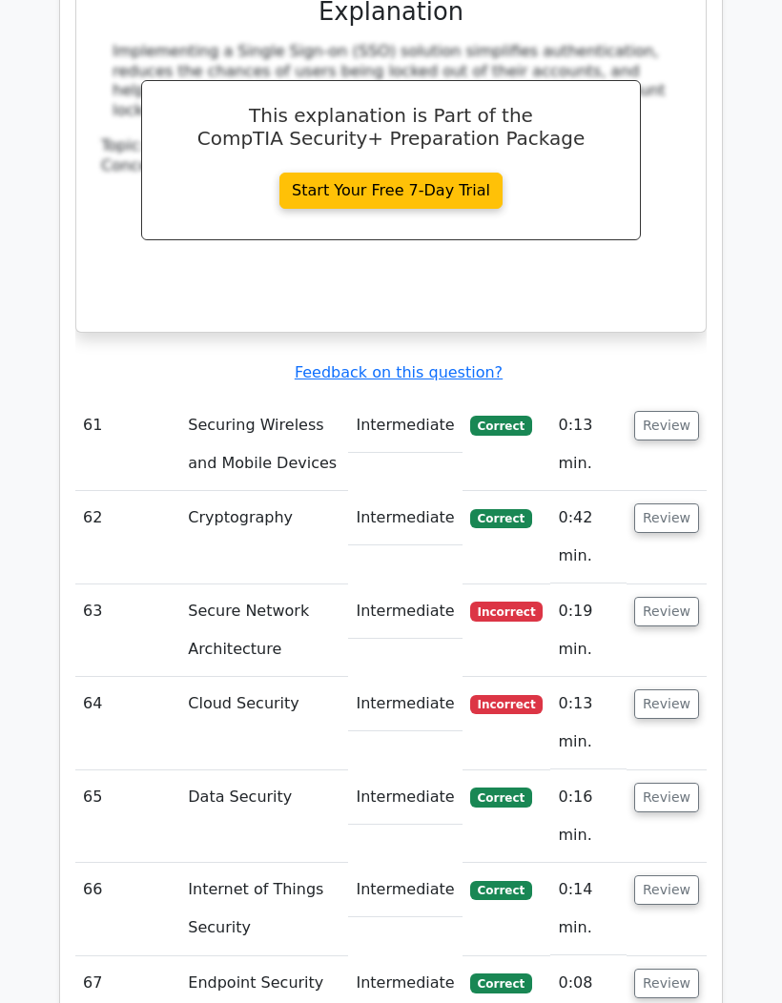
click at [672, 690] on button "Review" at bounding box center [666, 705] width 65 height 30
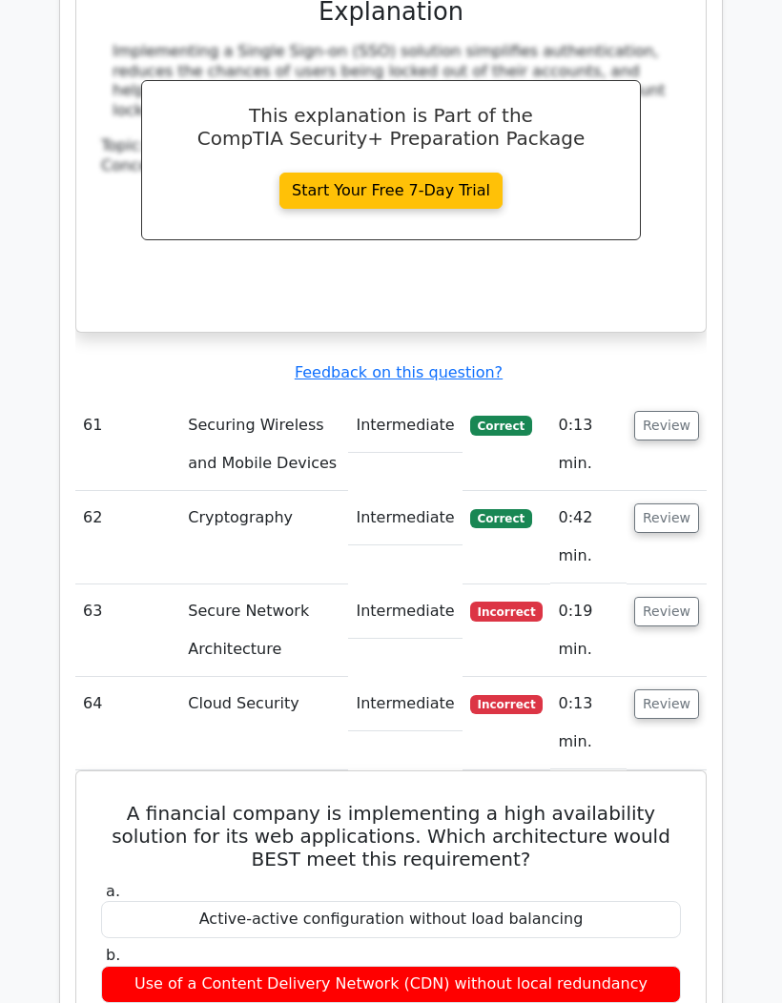
click at [670, 690] on button "Review" at bounding box center [666, 705] width 65 height 30
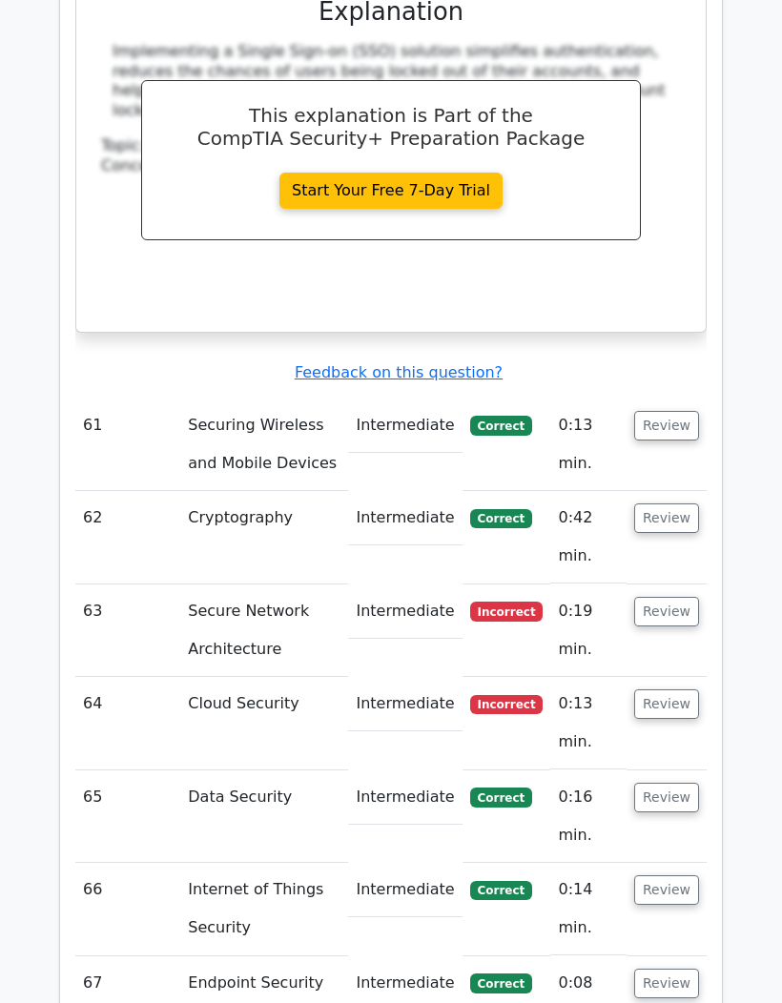
scroll to position [0, 0]
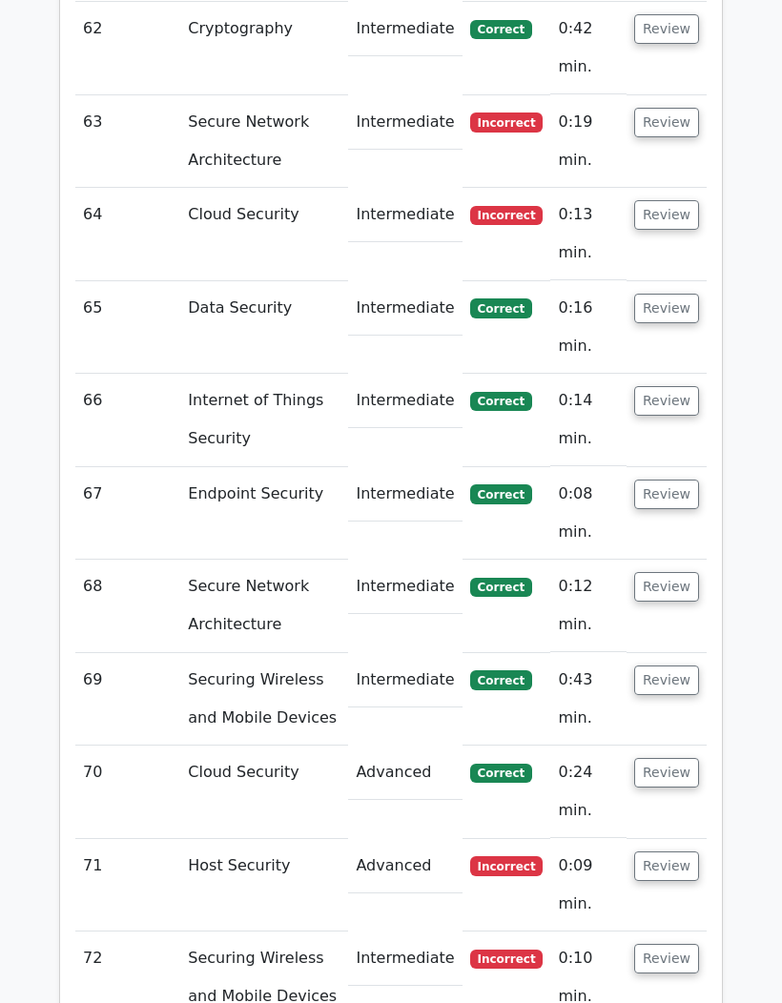
click at [656, 852] on button "Review" at bounding box center [666, 867] width 65 height 30
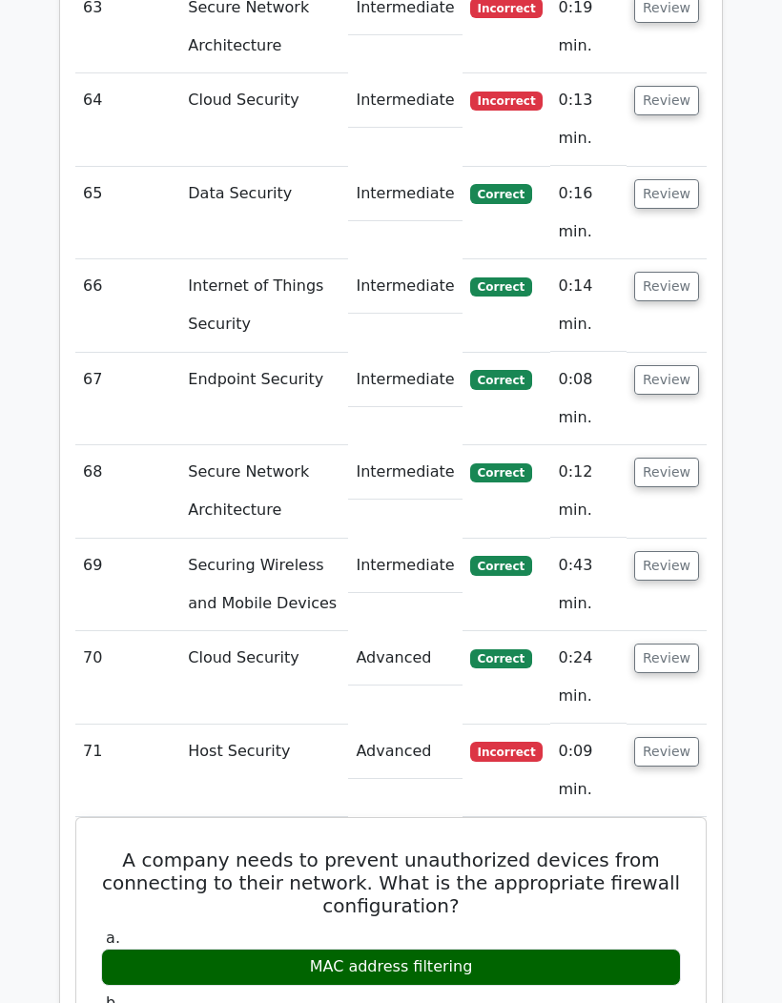
scroll to position [16513, 0]
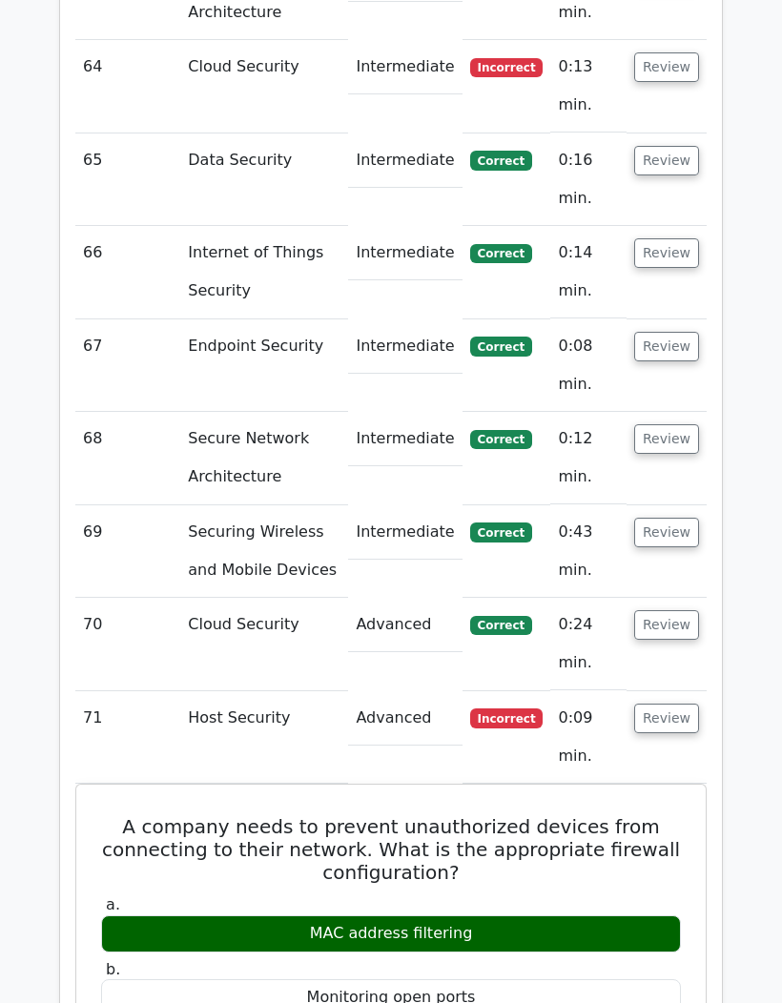
click at [679, 704] on button "Review" at bounding box center [666, 719] width 65 height 30
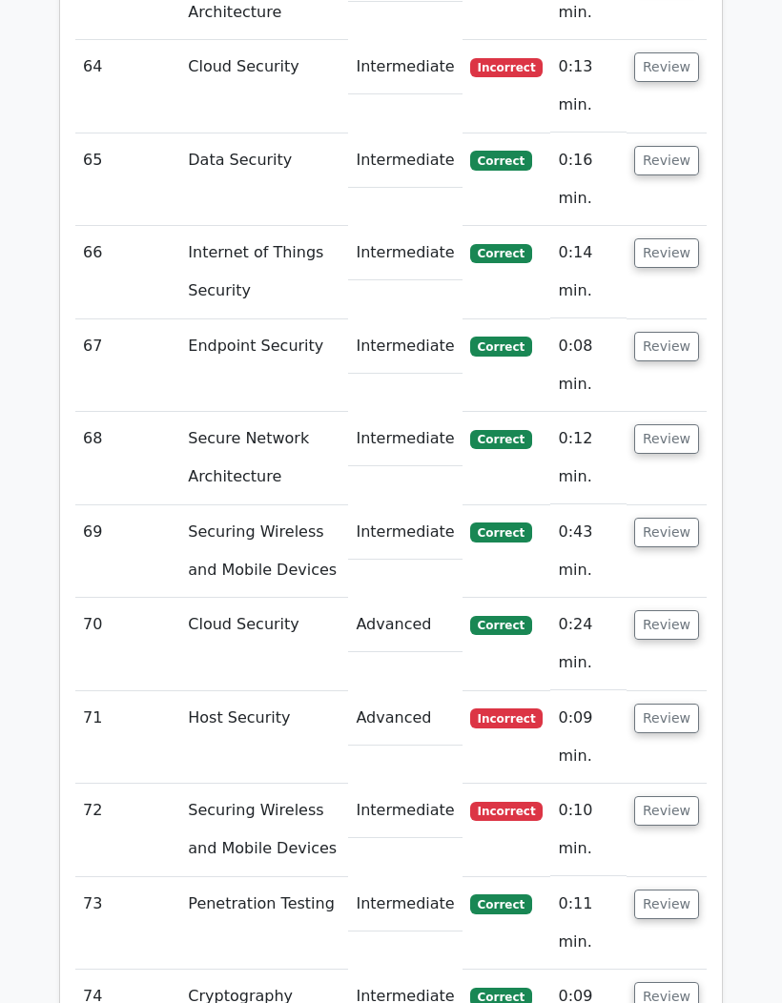
click at [677, 796] on button "Review" at bounding box center [666, 811] width 65 height 30
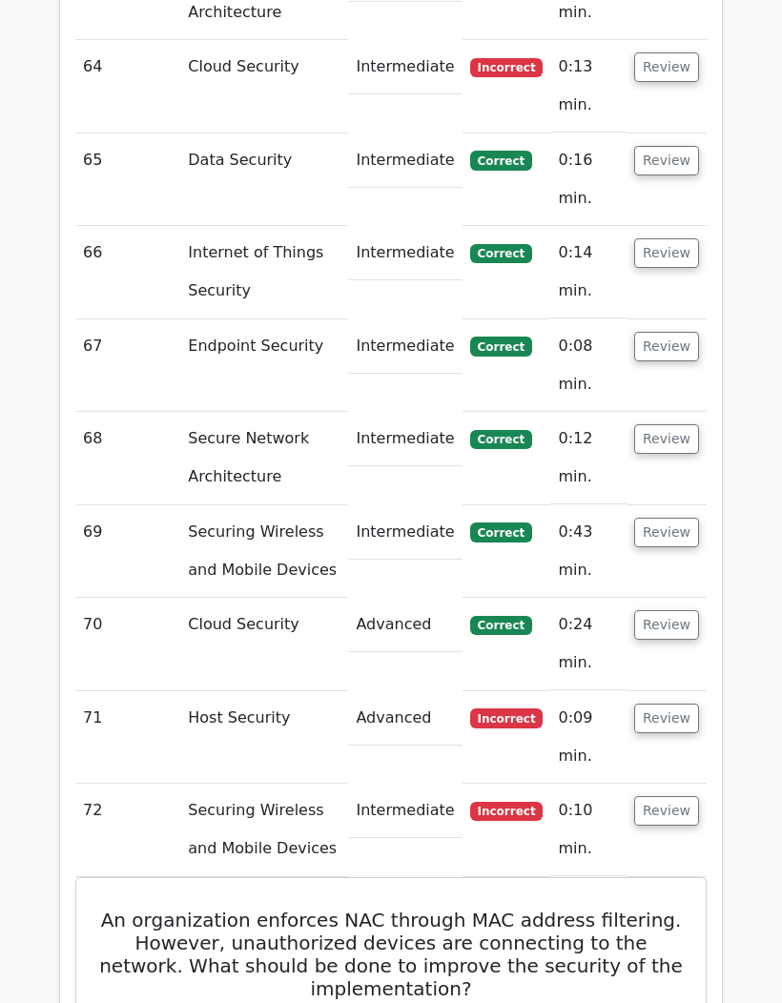
click at [693, 691] on td "Review" at bounding box center [667, 737] width 80 height 93
click at [692, 691] on td "Review" at bounding box center [667, 737] width 80 height 93
click at [672, 704] on button "Review" at bounding box center [666, 719] width 65 height 30
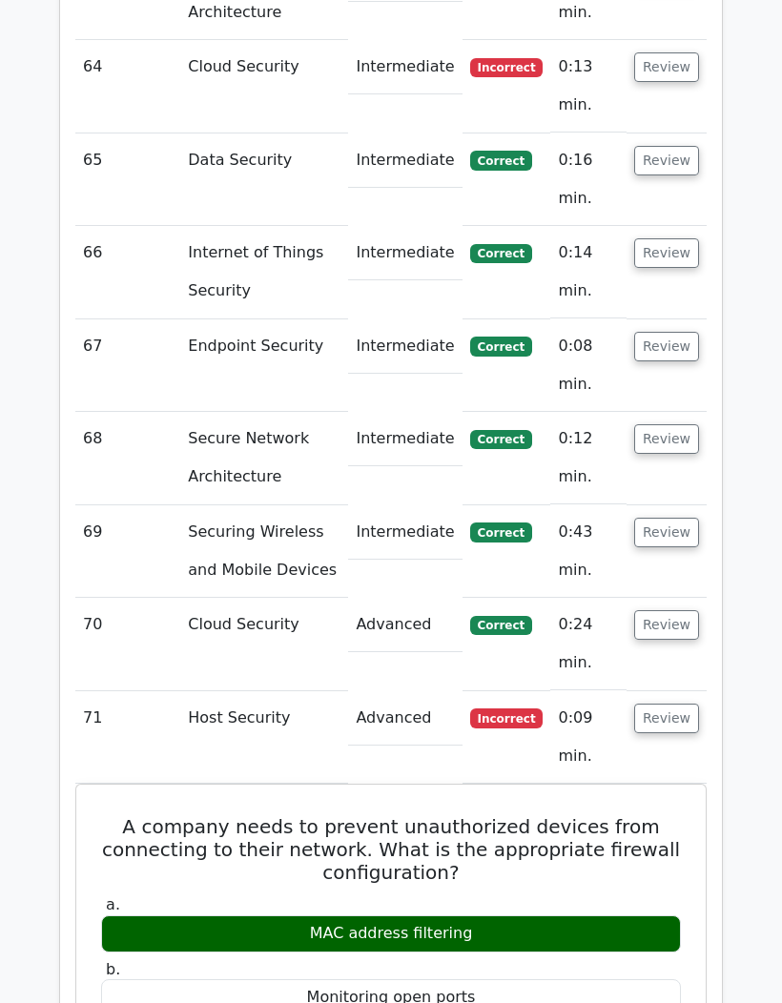
click at [672, 704] on button "Review" at bounding box center [666, 719] width 65 height 30
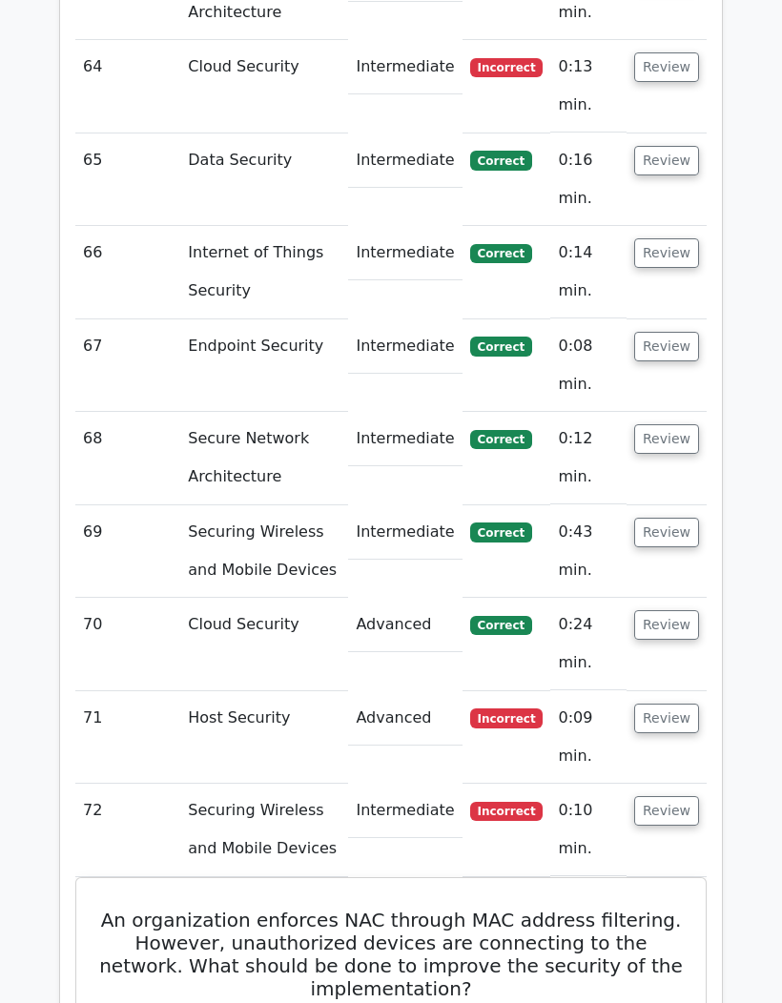
click at [672, 796] on button "Review" at bounding box center [666, 811] width 65 height 30
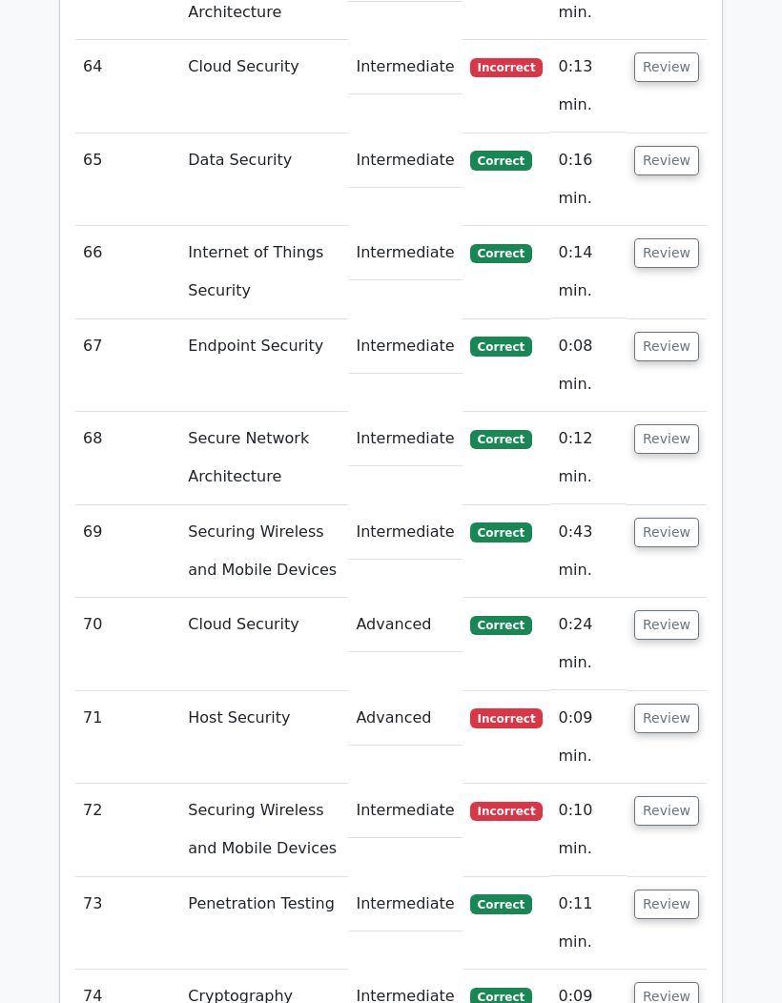
click at [670, 796] on button "Review" at bounding box center [666, 811] width 65 height 30
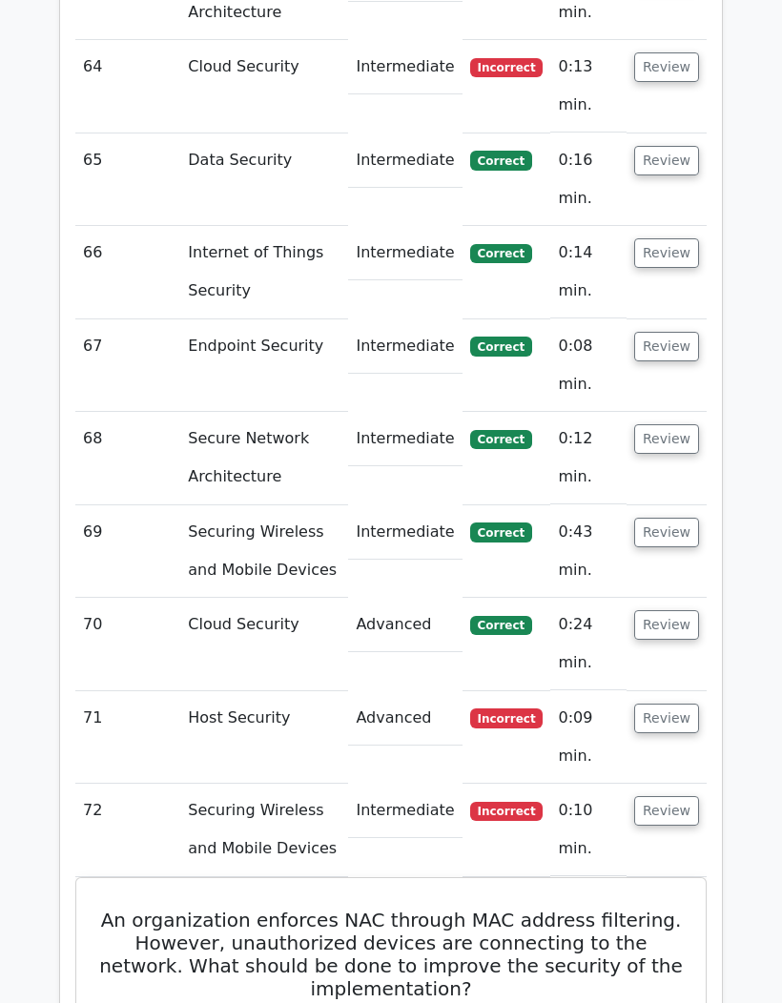
click at [664, 796] on button "Review" at bounding box center [666, 811] width 65 height 30
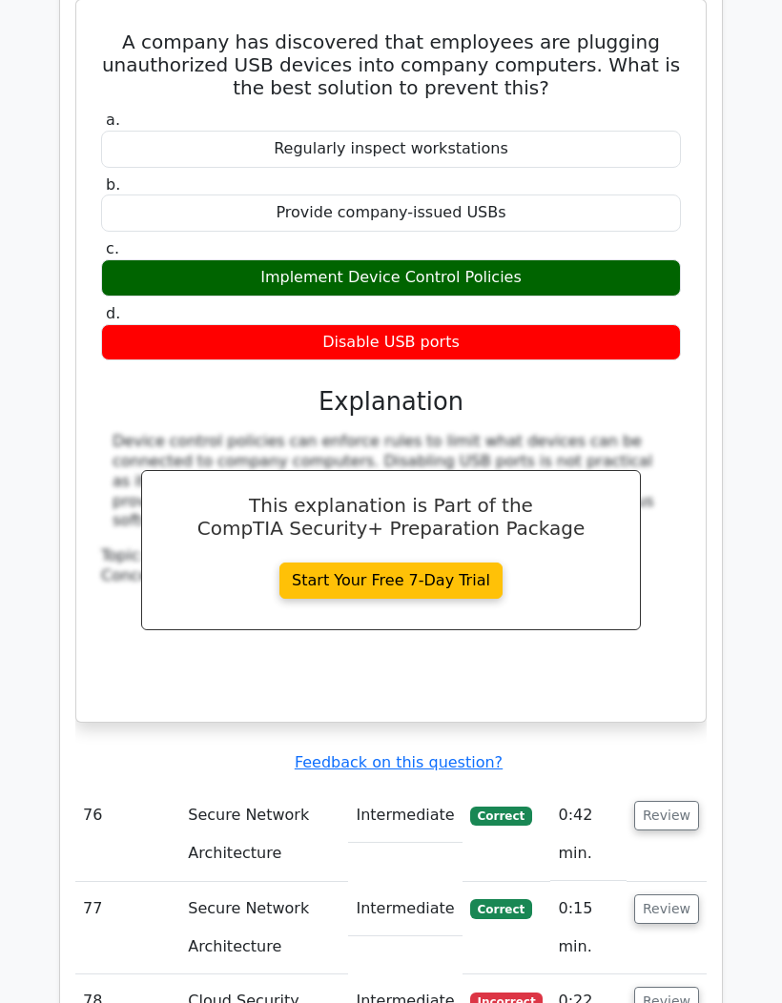
click at [667, 987] on button "Review" at bounding box center [666, 1002] width 65 height 30
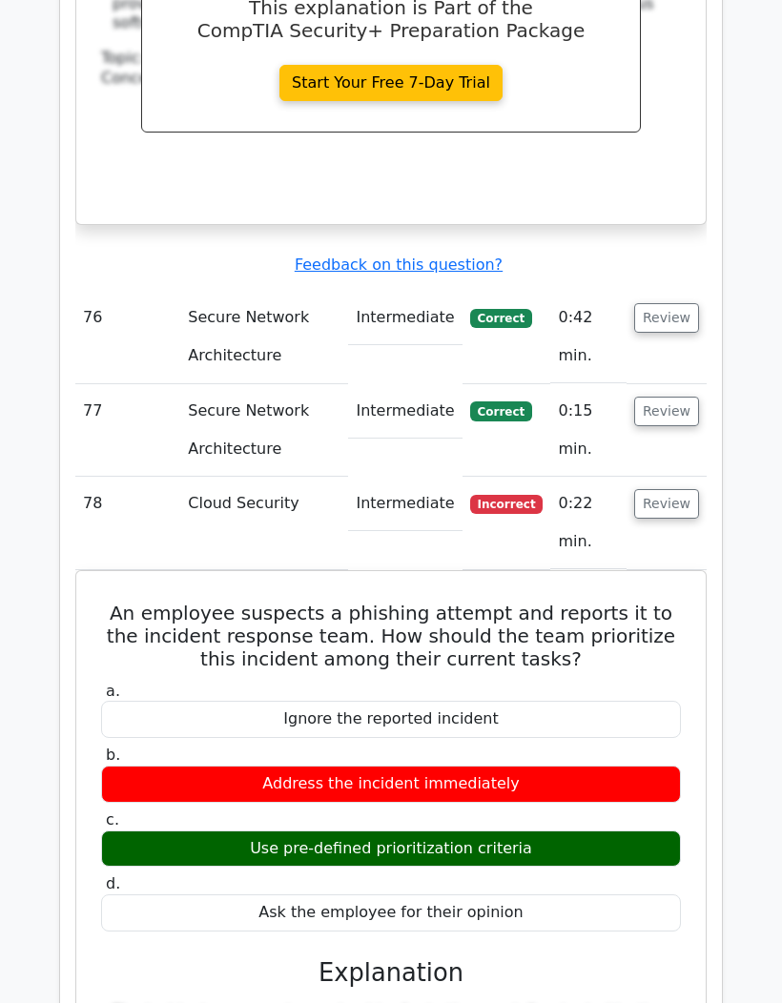
scroll to position [18168, 0]
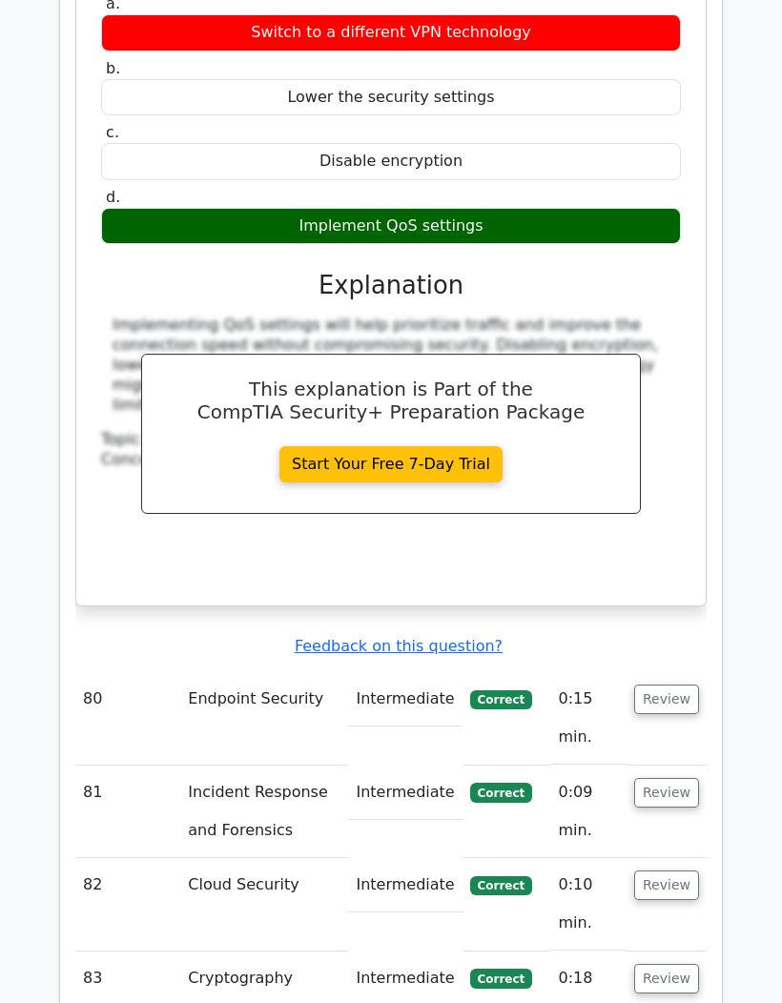
scroll to position [19739, 0]
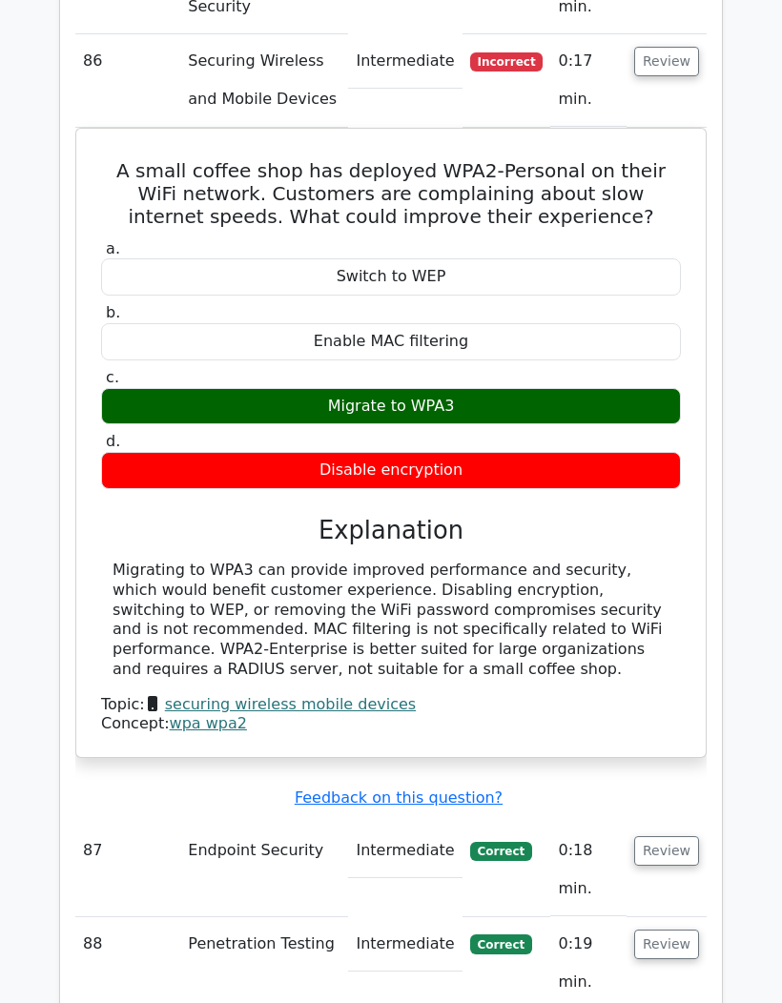
scroll to position [21744, 0]
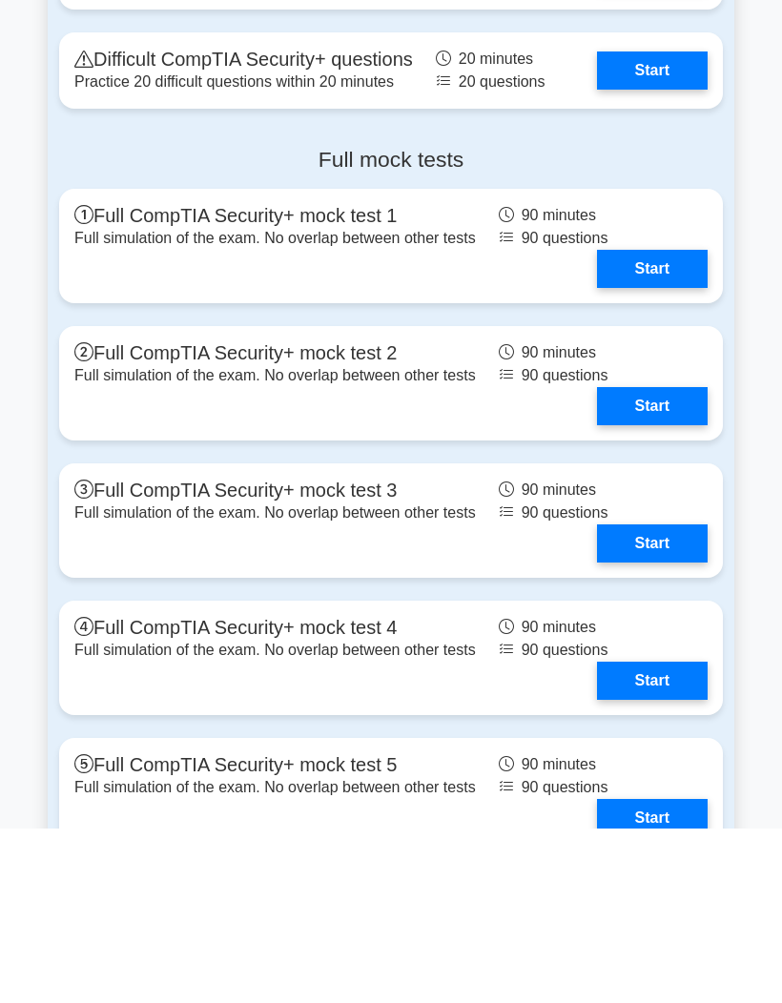
scroll to position [5149, 0]
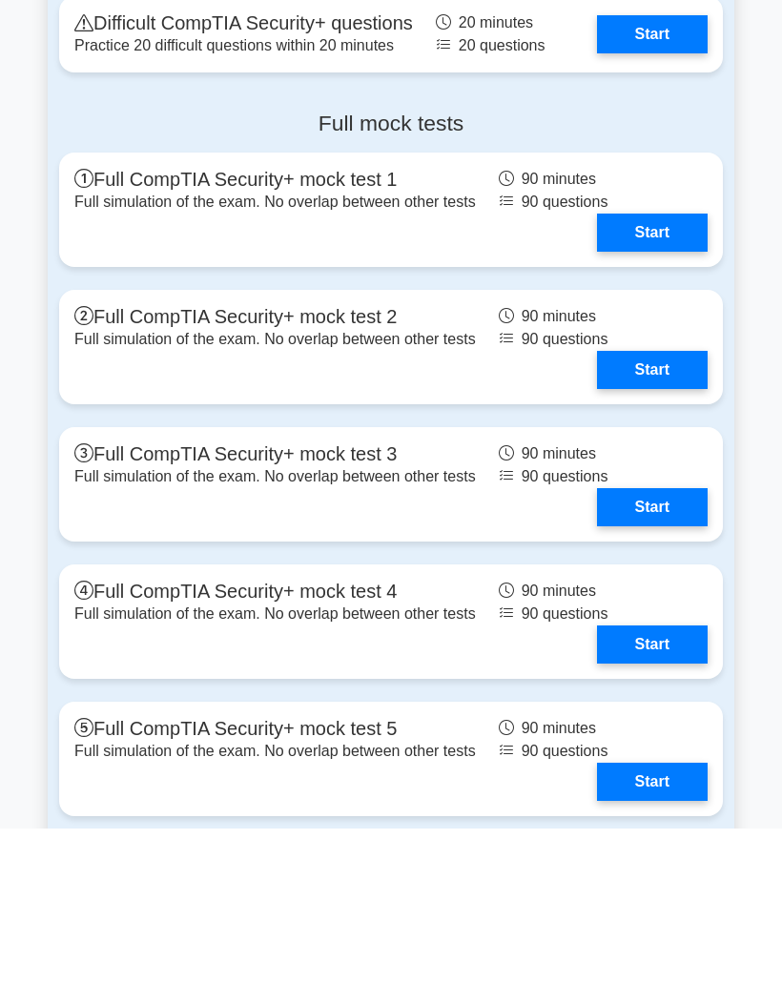
click at [644, 565] on link "Start" at bounding box center [652, 545] width 111 height 38
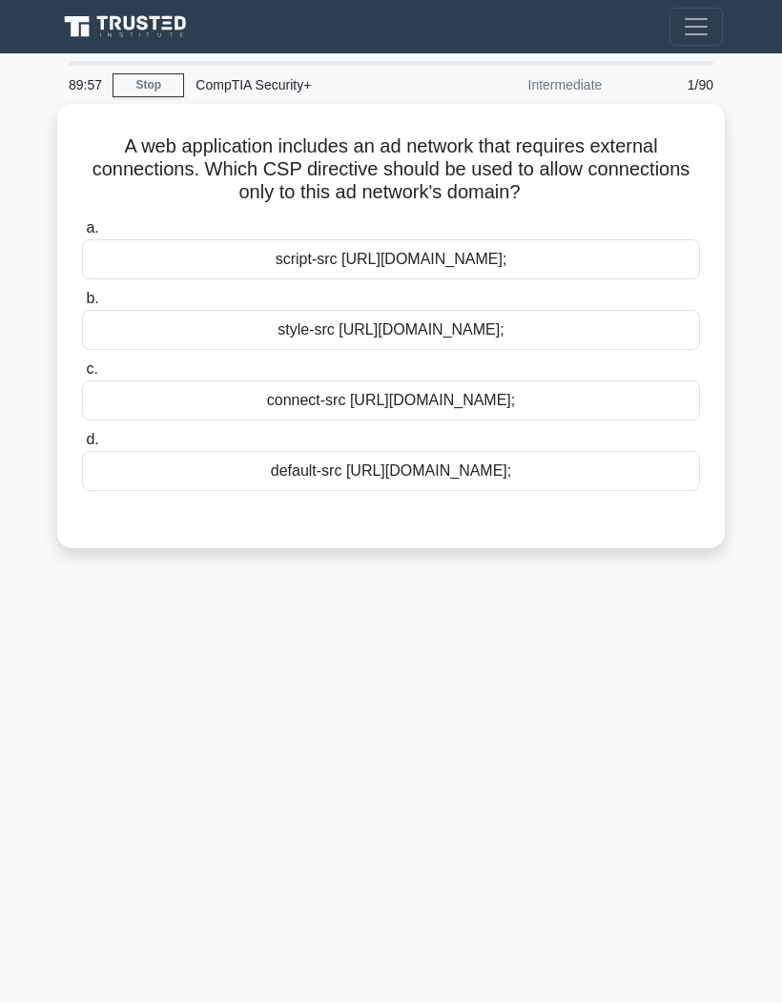
click at [163, 84] on link "Stop" at bounding box center [149, 85] width 72 height 24
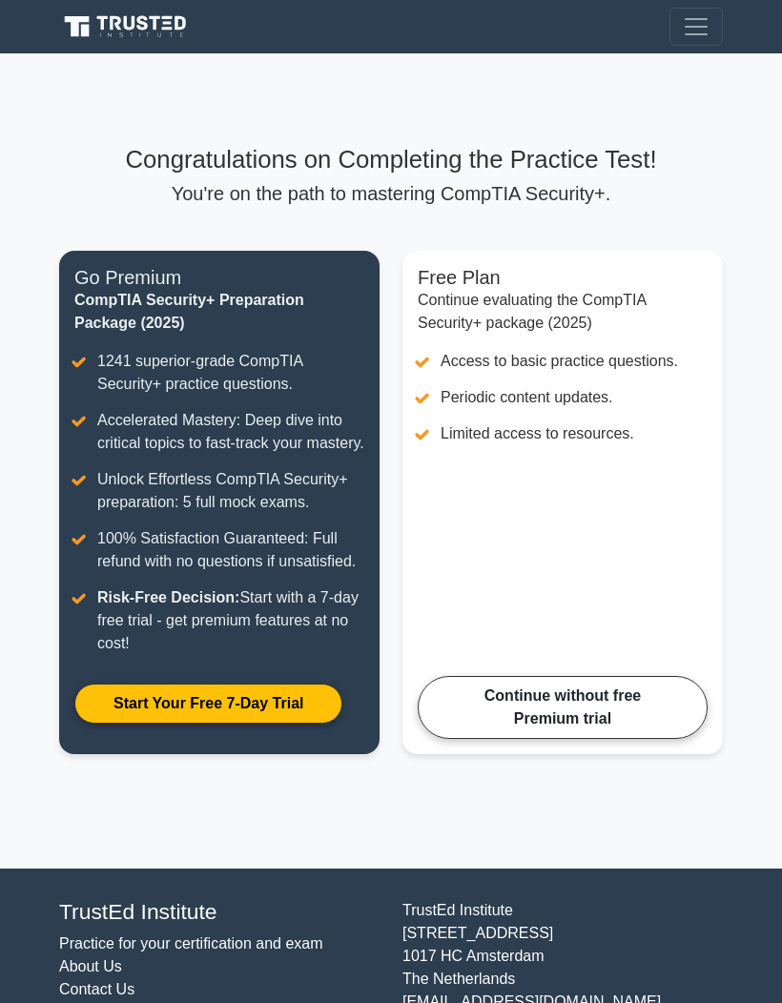
click at [615, 739] on link "Continue without free Premium trial" at bounding box center [563, 707] width 290 height 63
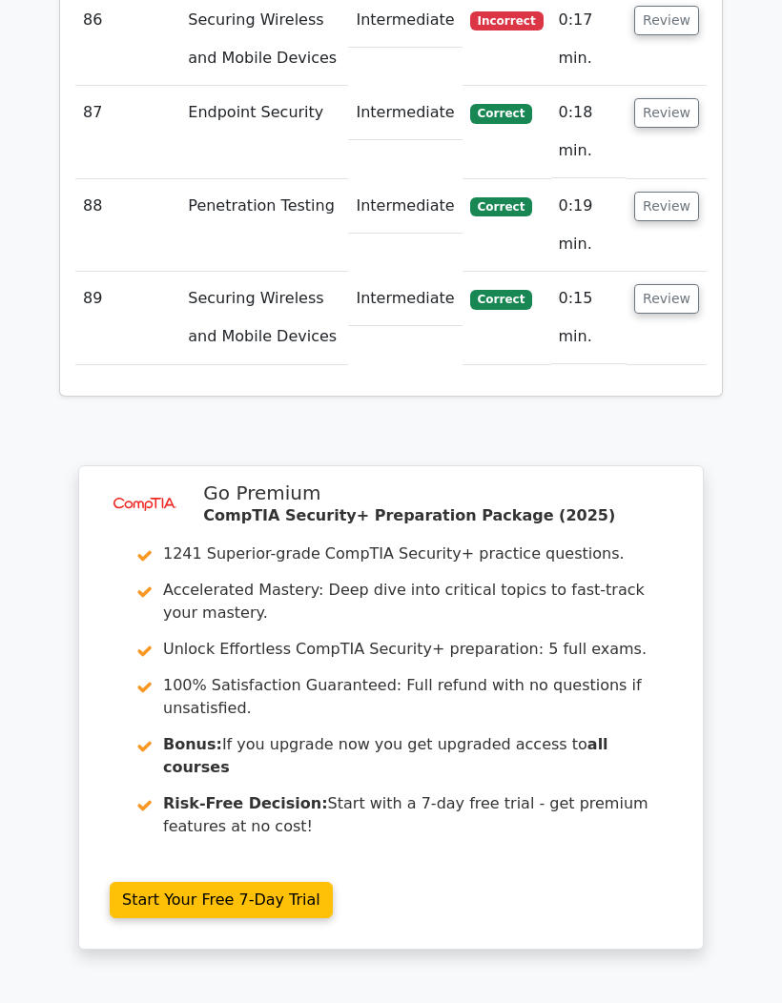
scroll to position [11177, 0]
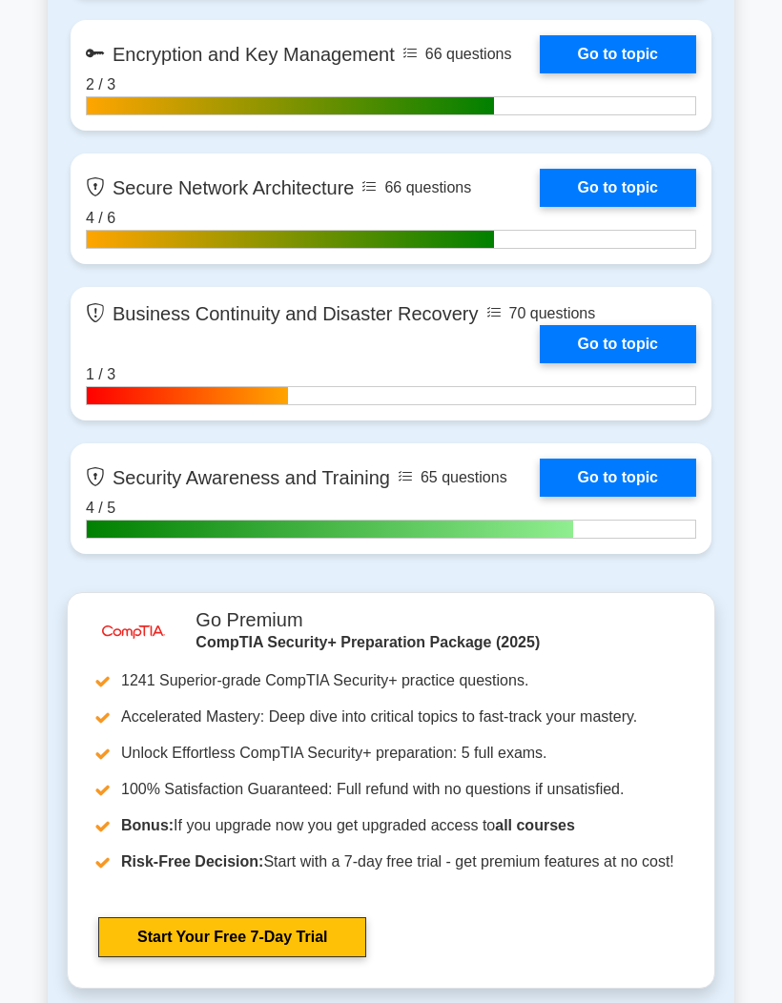
scroll to position [4078, 0]
